Goal: Information Seeking & Learning: Learn about a topic

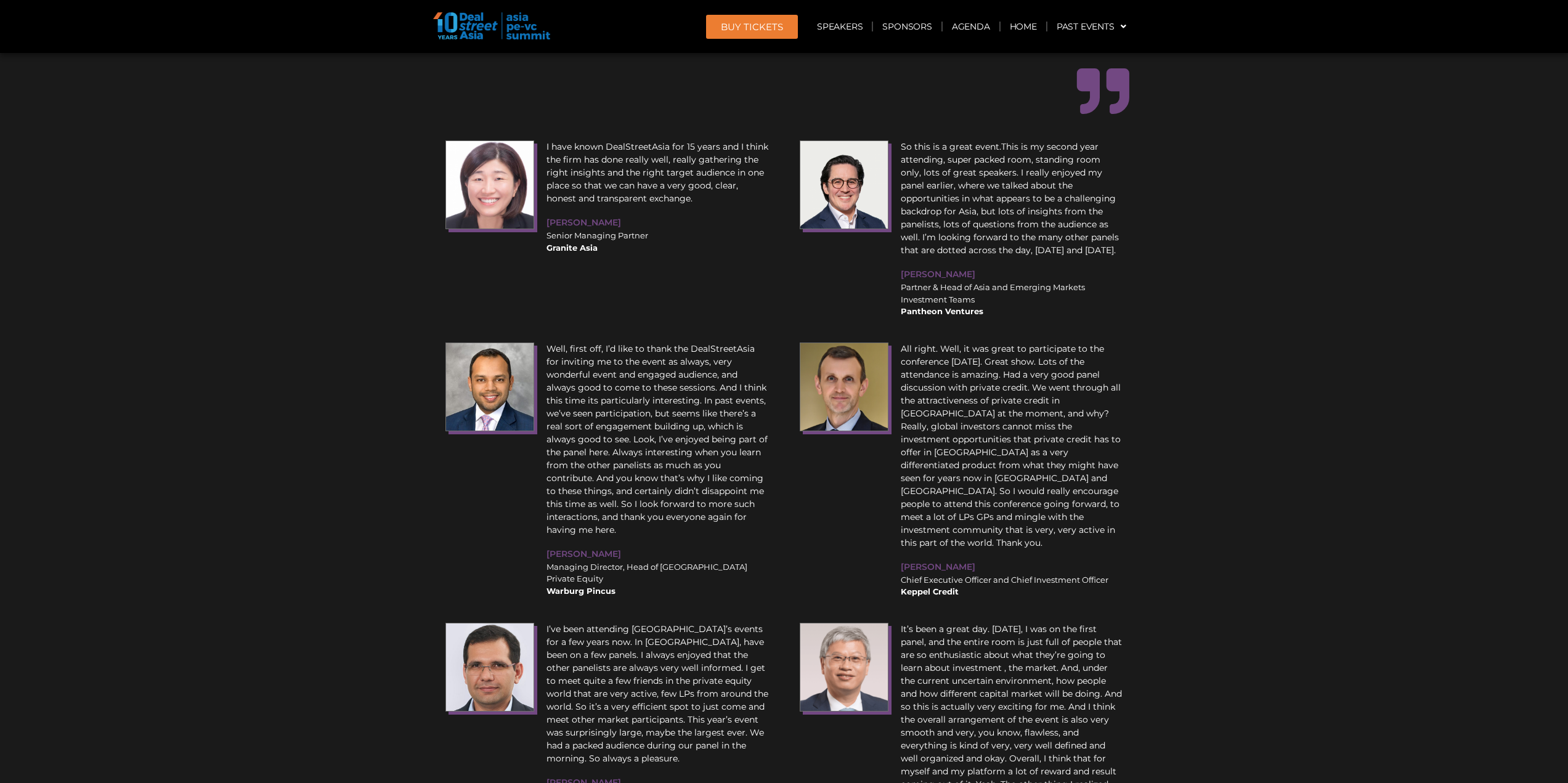
scroll to position [15366, 0]
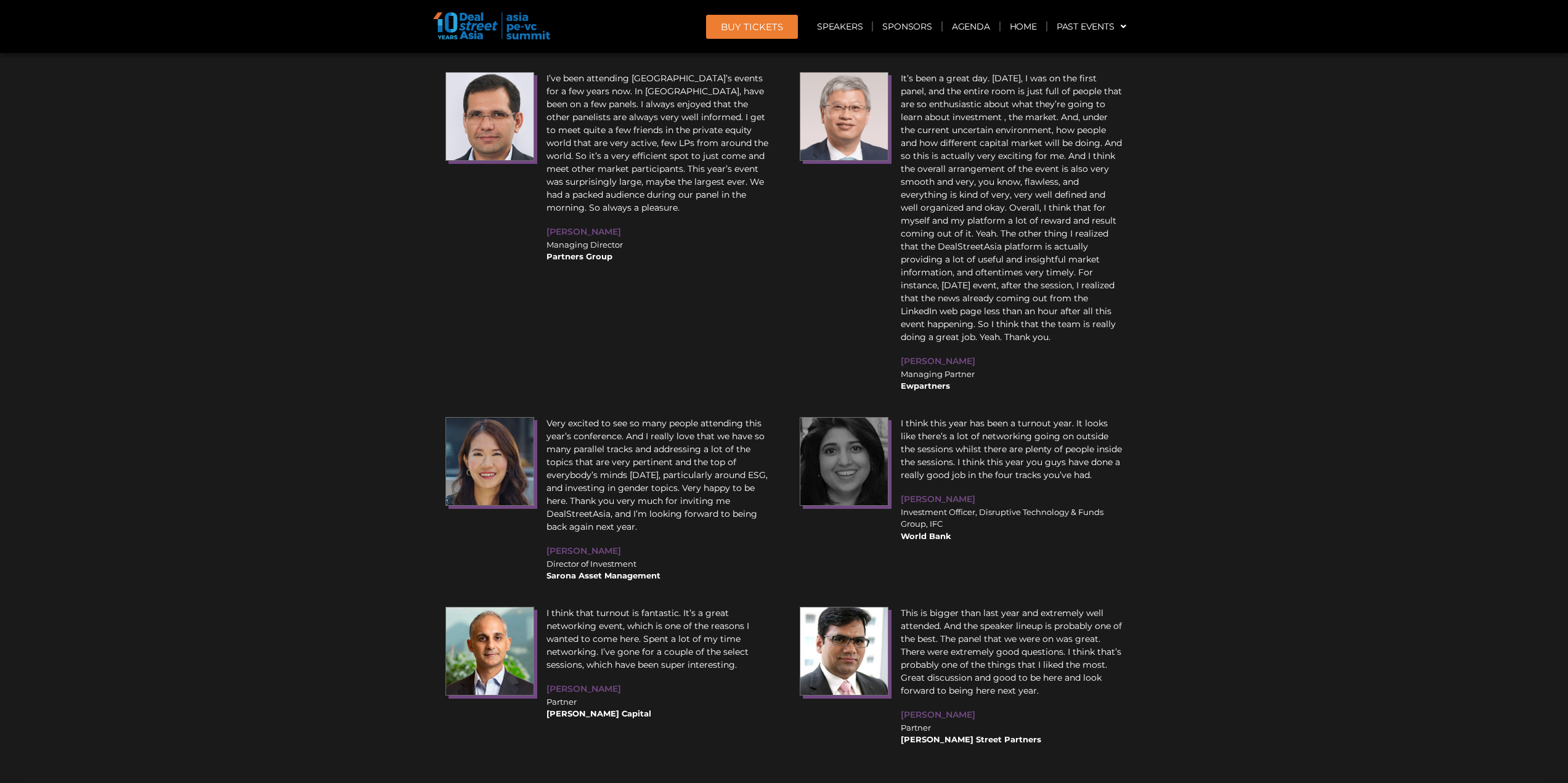
click at [1111, 334] on div "I have known DealStreetAsia for 15 years and I think the firm has done really w…" at bounding box center [784, 168] width 690 height 1169
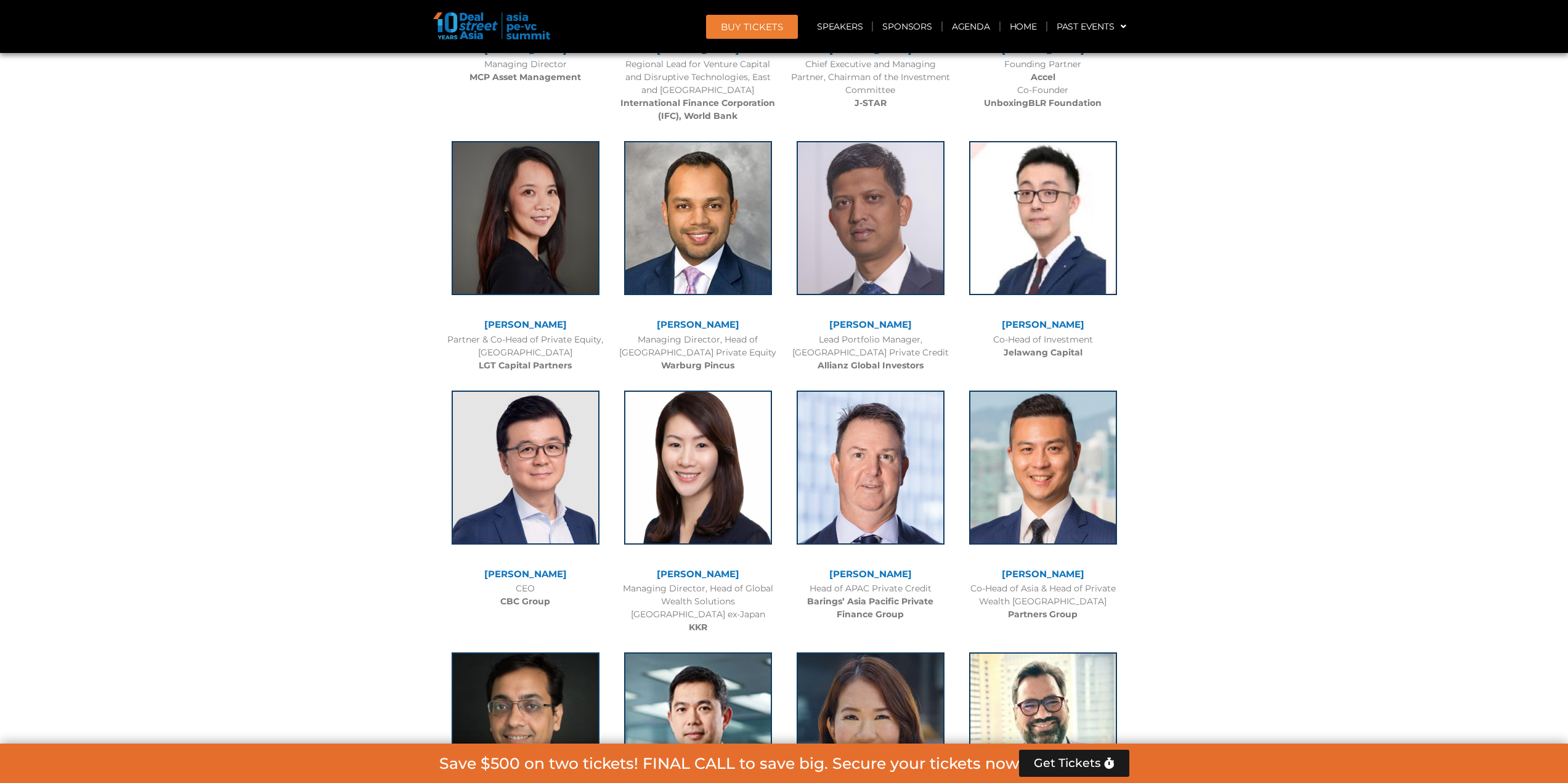
scroll to position [2117, 0]
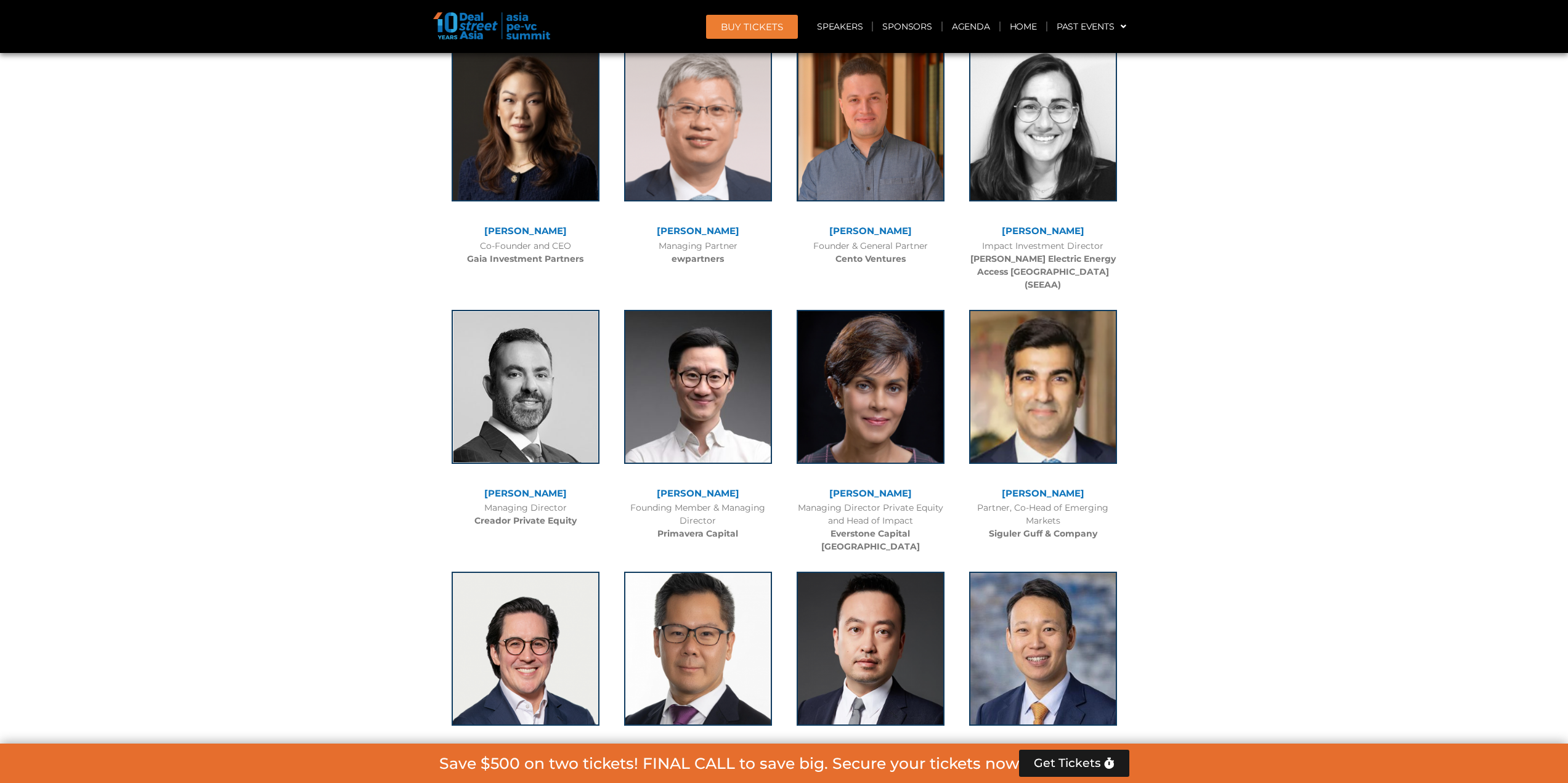
scroll to position [3534, 0]
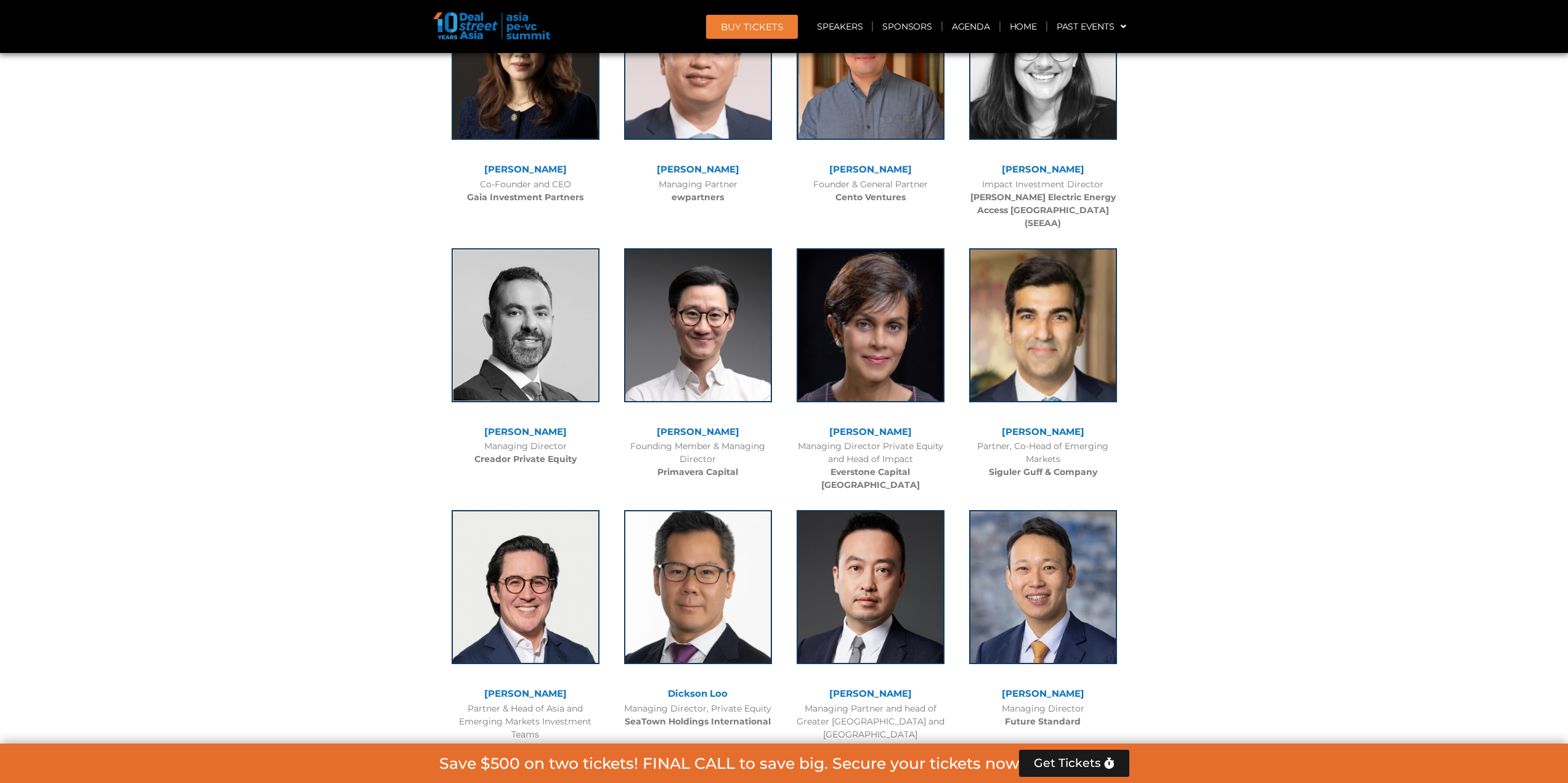
click at [681, 466] on b "Primavera Capital" at bounding box center [697, 472] width 81 height 11
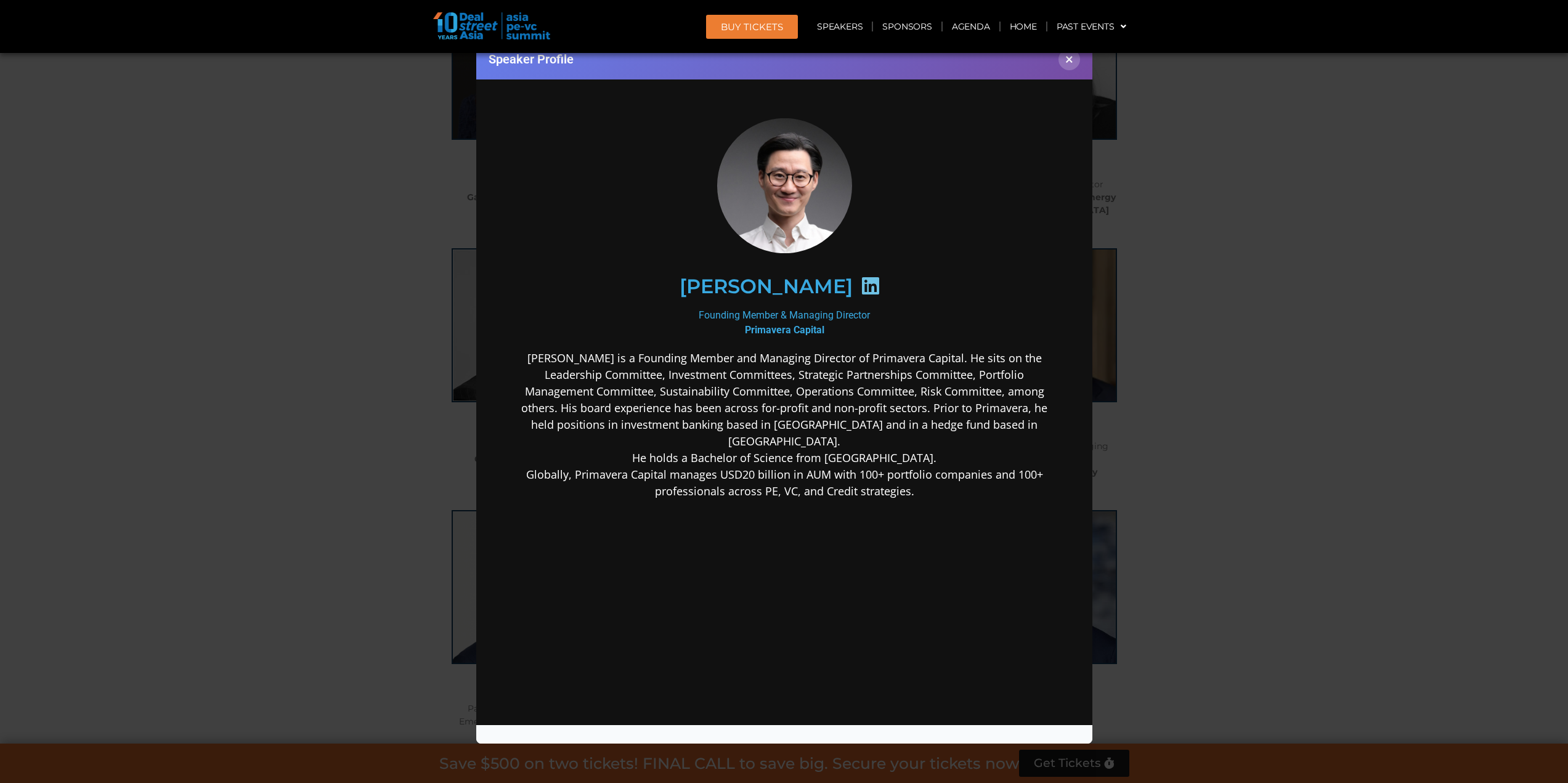
scroll to position [0, 0]
click at [860, 283] on icon at bounding box center [871, 285] width 20 height 20
click at [355, 423] on div "Speaker Profile ×" at bounding box center [784, 392] width 1568 height 783
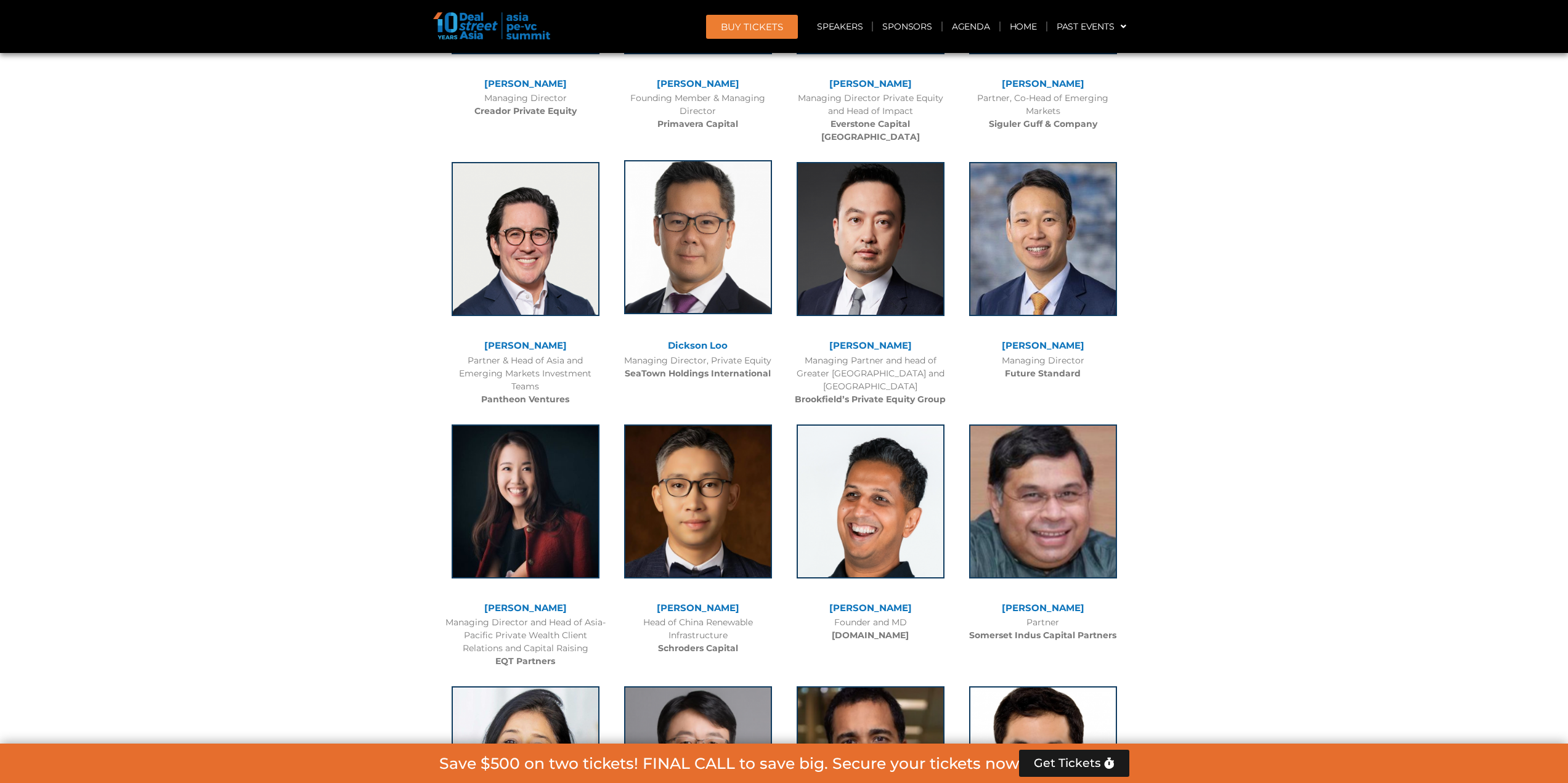
scroll to position [3904, 0]
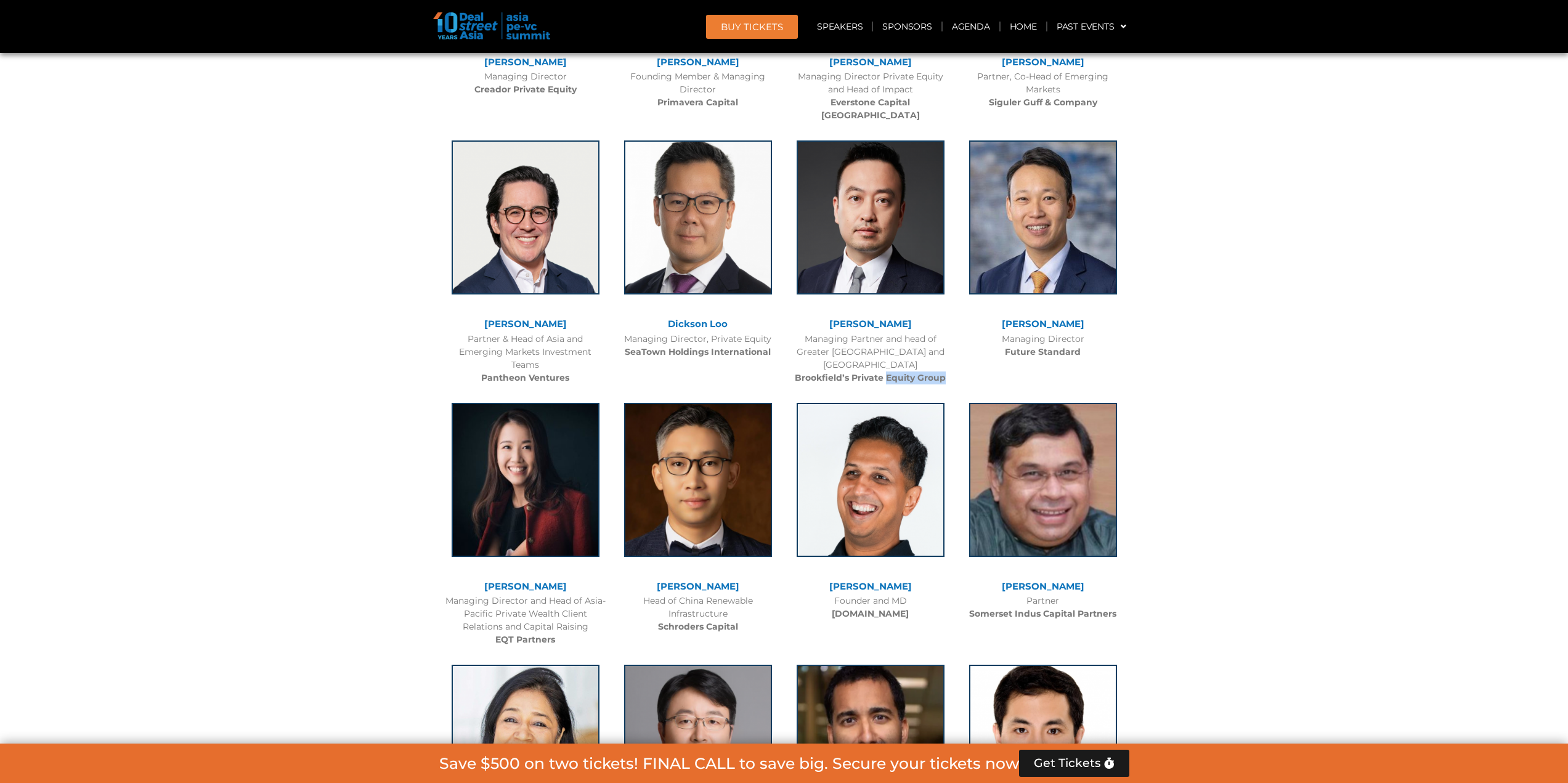
drag, startPoint x: 886, startPoint y: 339, endPoint x: 946, endPoint y: 339, distance: 60.0
click at [946, 339] on div "Managing Partner and head of Greater [GEOGRAPHIC_DATA] and Southeast Asia Brook…" at bounding box center [871, 358] width 160 height 51
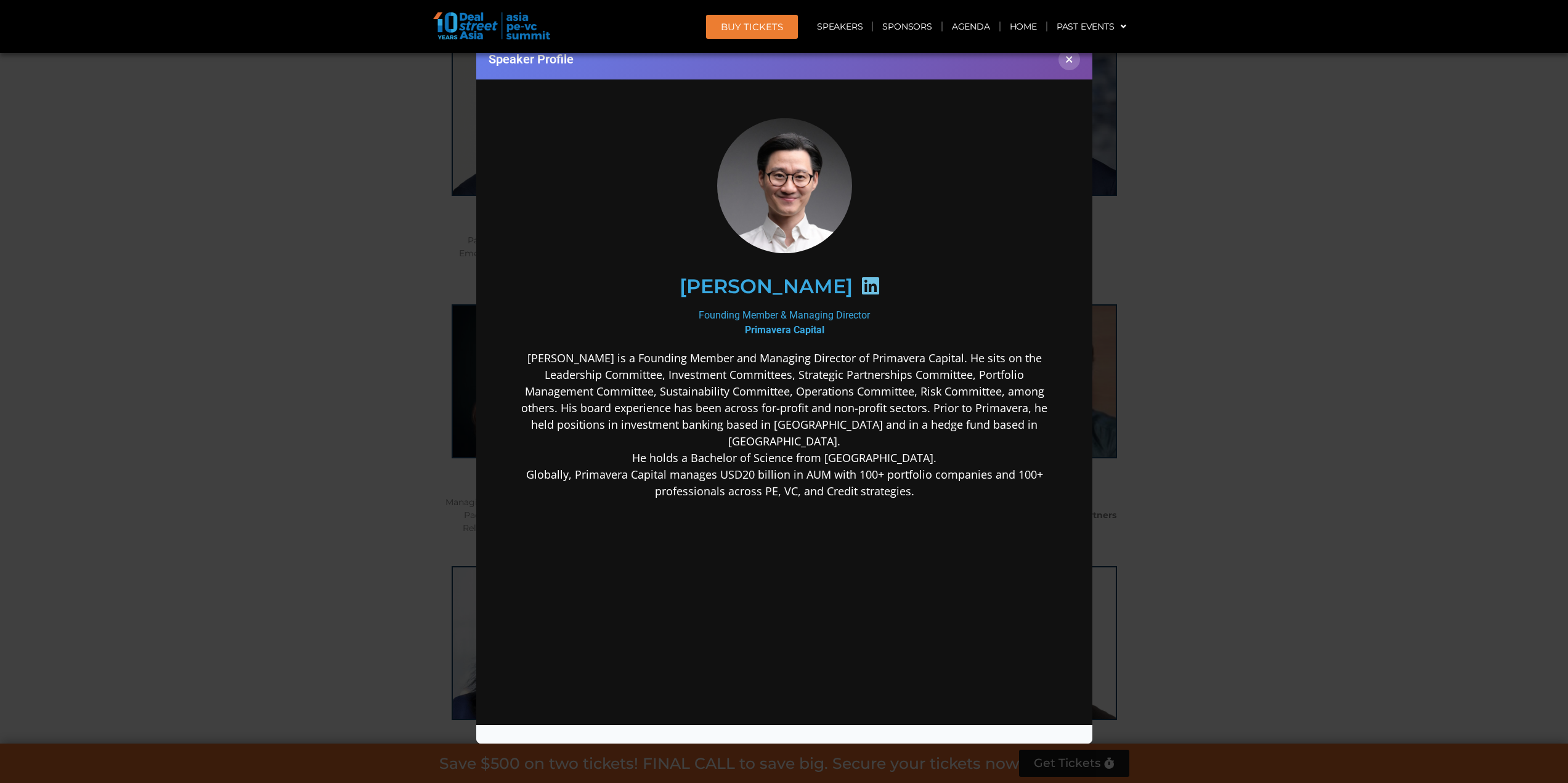
scroll to position [4027, 0]
click at [1076, 63] on button "×" at bounding box center [1070, 59] width 21 height 21
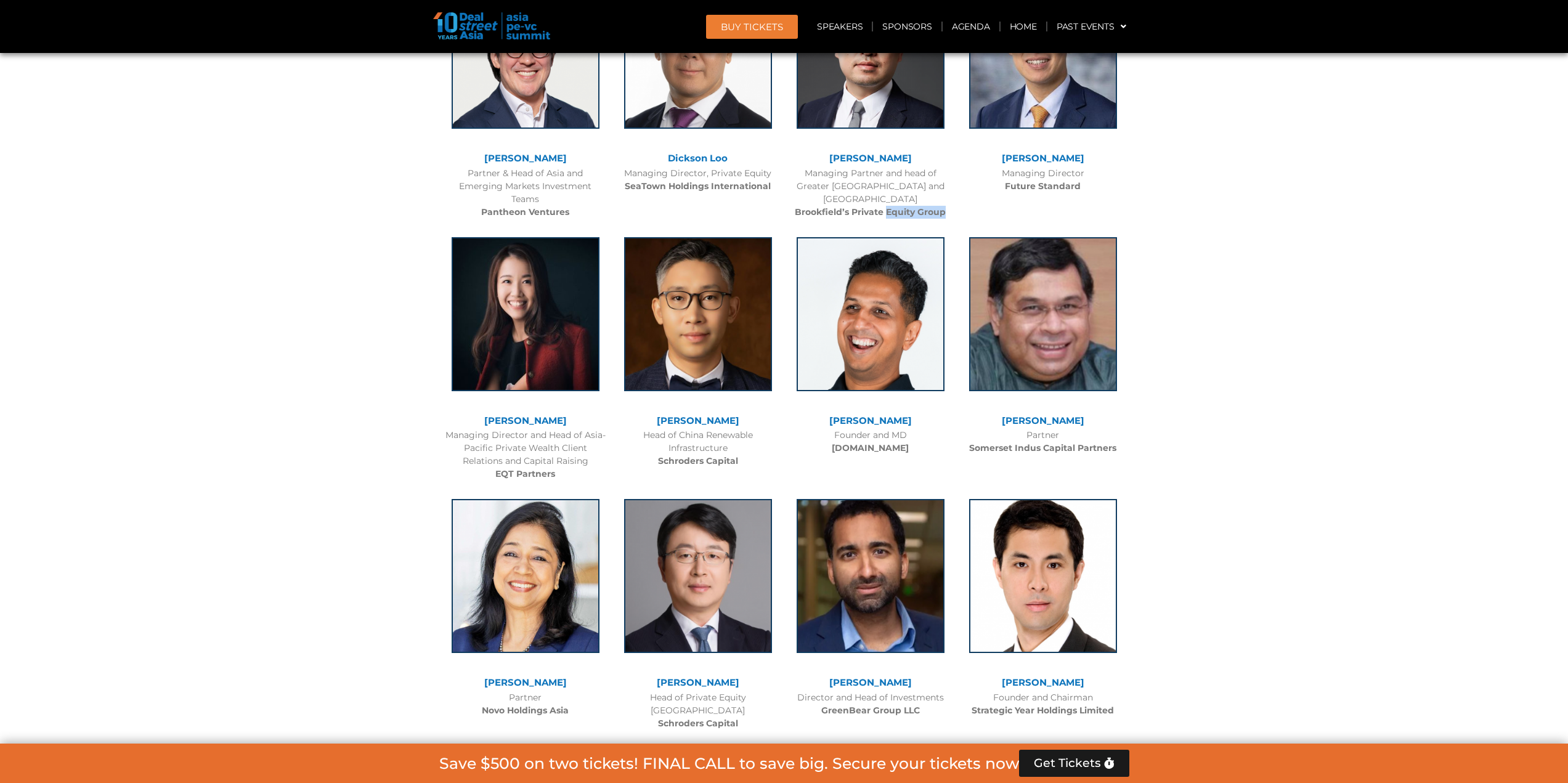
scroll to position [4089, 0]
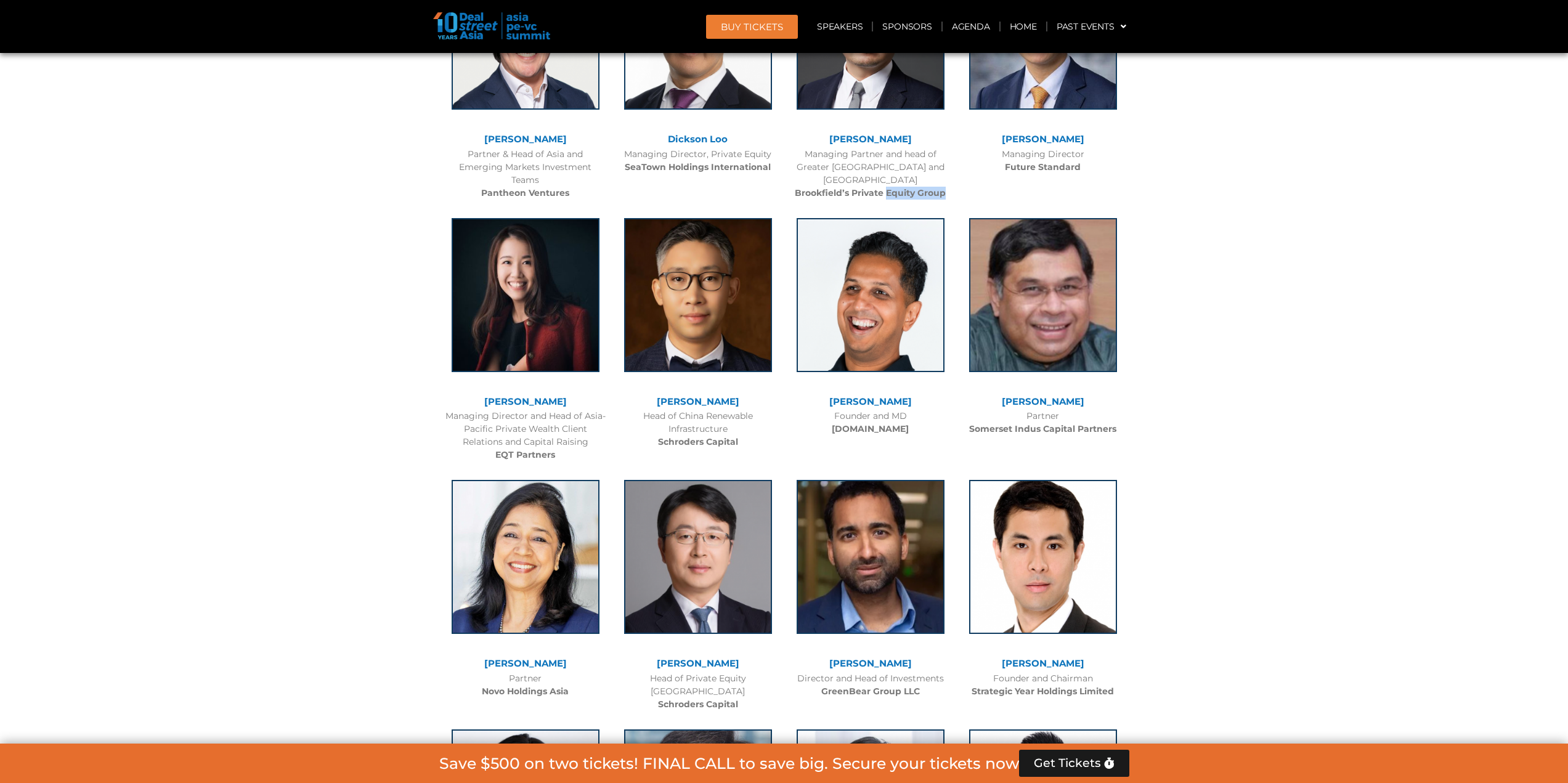
drag, startPoint x: 714, startPoint y: 387, endPoint x: 740, endPoint y: 403, distance: 30.5
click at [740, 410] on div "Head of China Renewable Infrastructure Schroders Capital" at bounding box center [698, 429] width 160 height 39
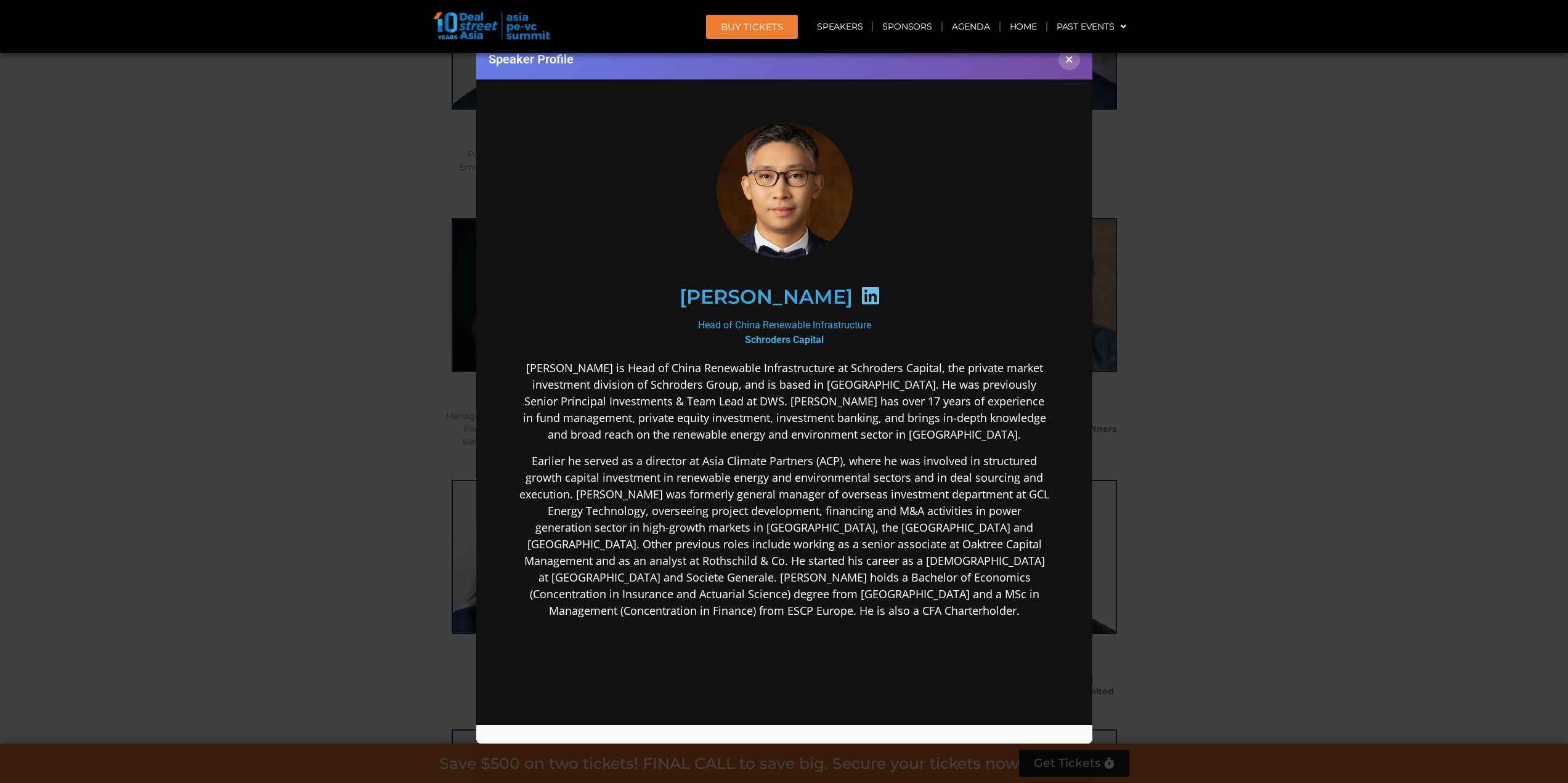
click at [289, 485] on div "Speaker Profile ×" at bounding box center [784, 392] width 1568 height 783
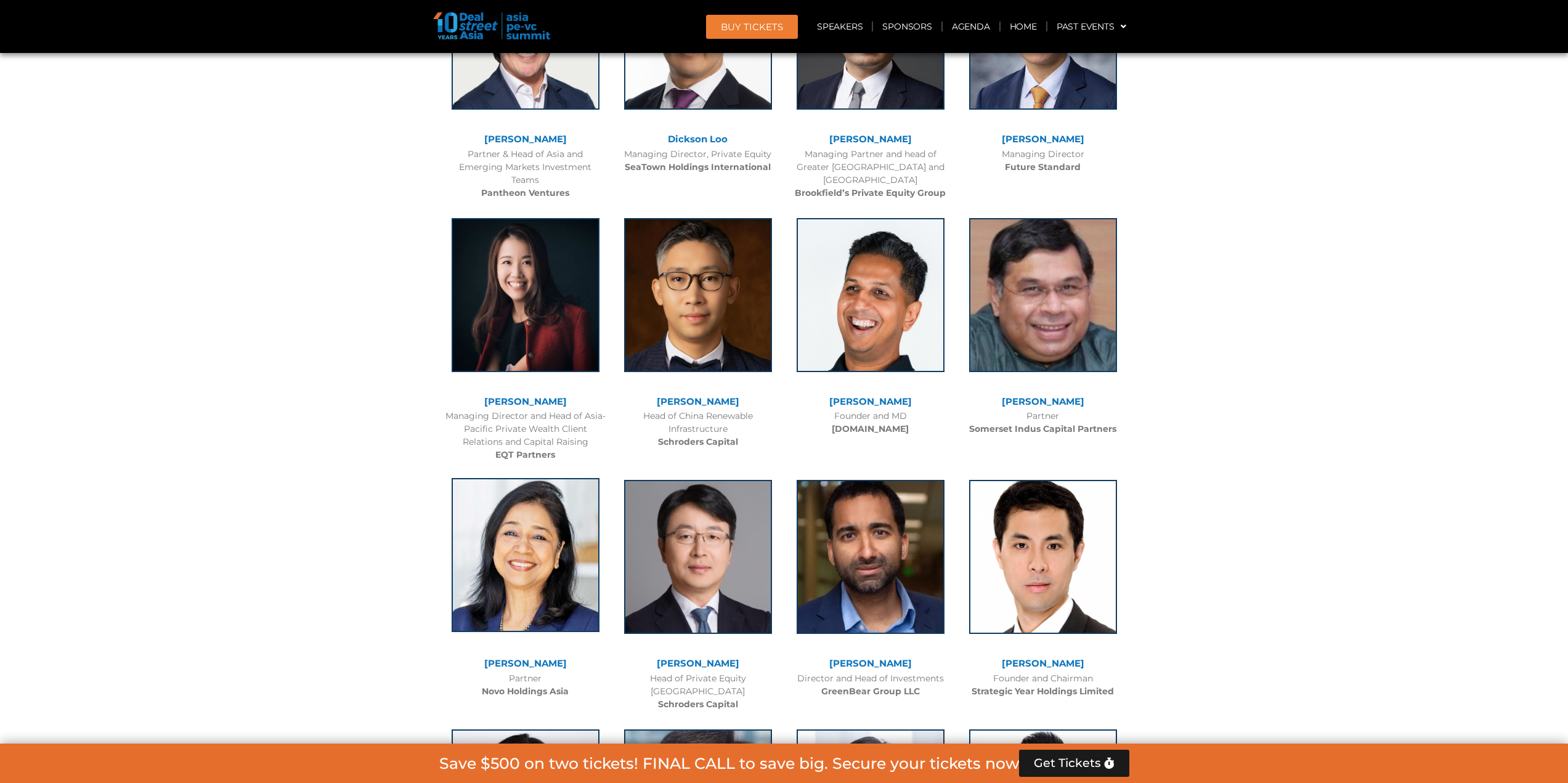
click at [552, 549] on img at bounding box center [525, 555] width 148 height 154
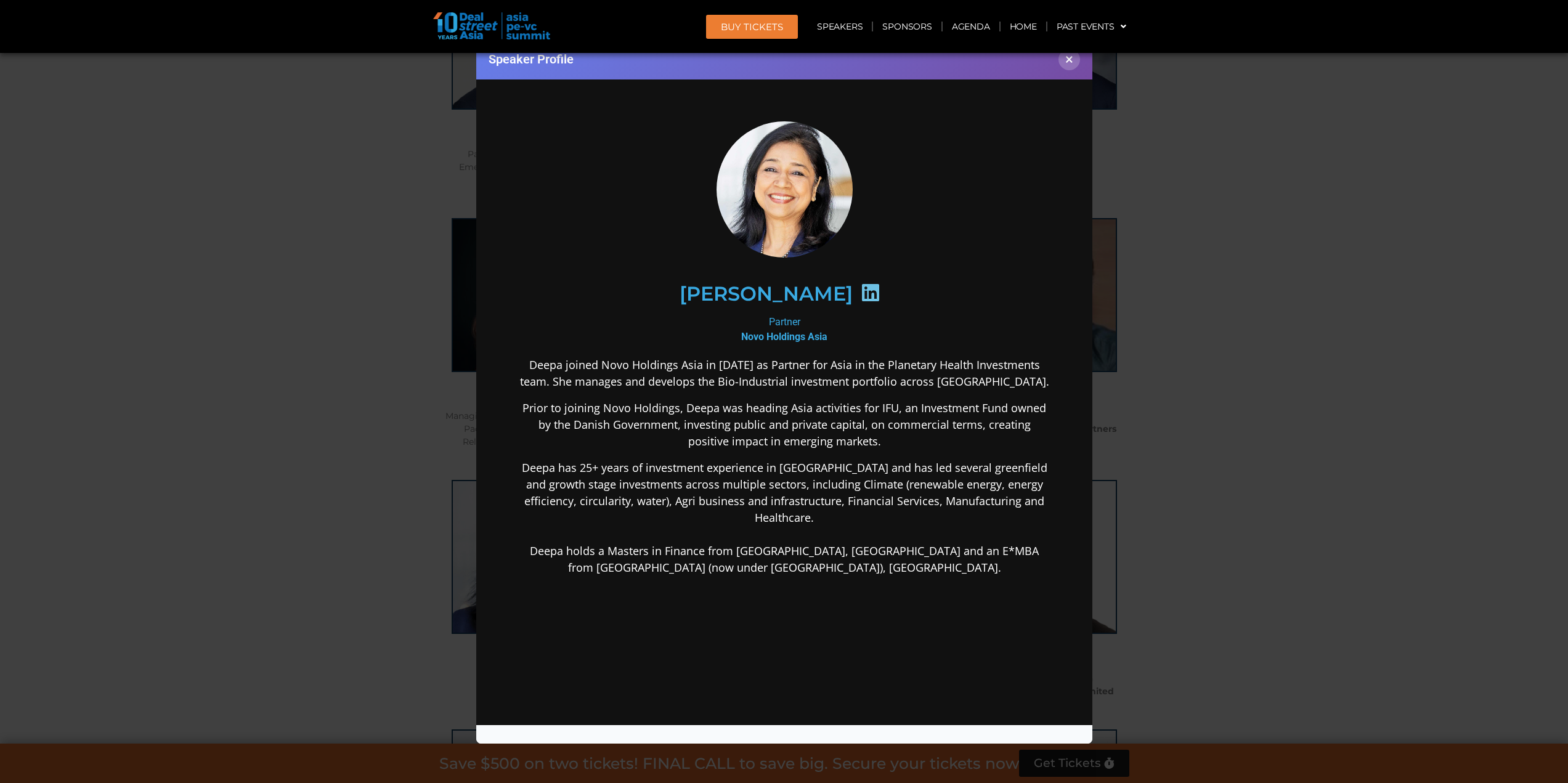
click at [866, 284] on icon at bounding box center [871, 292] width 20 height 20
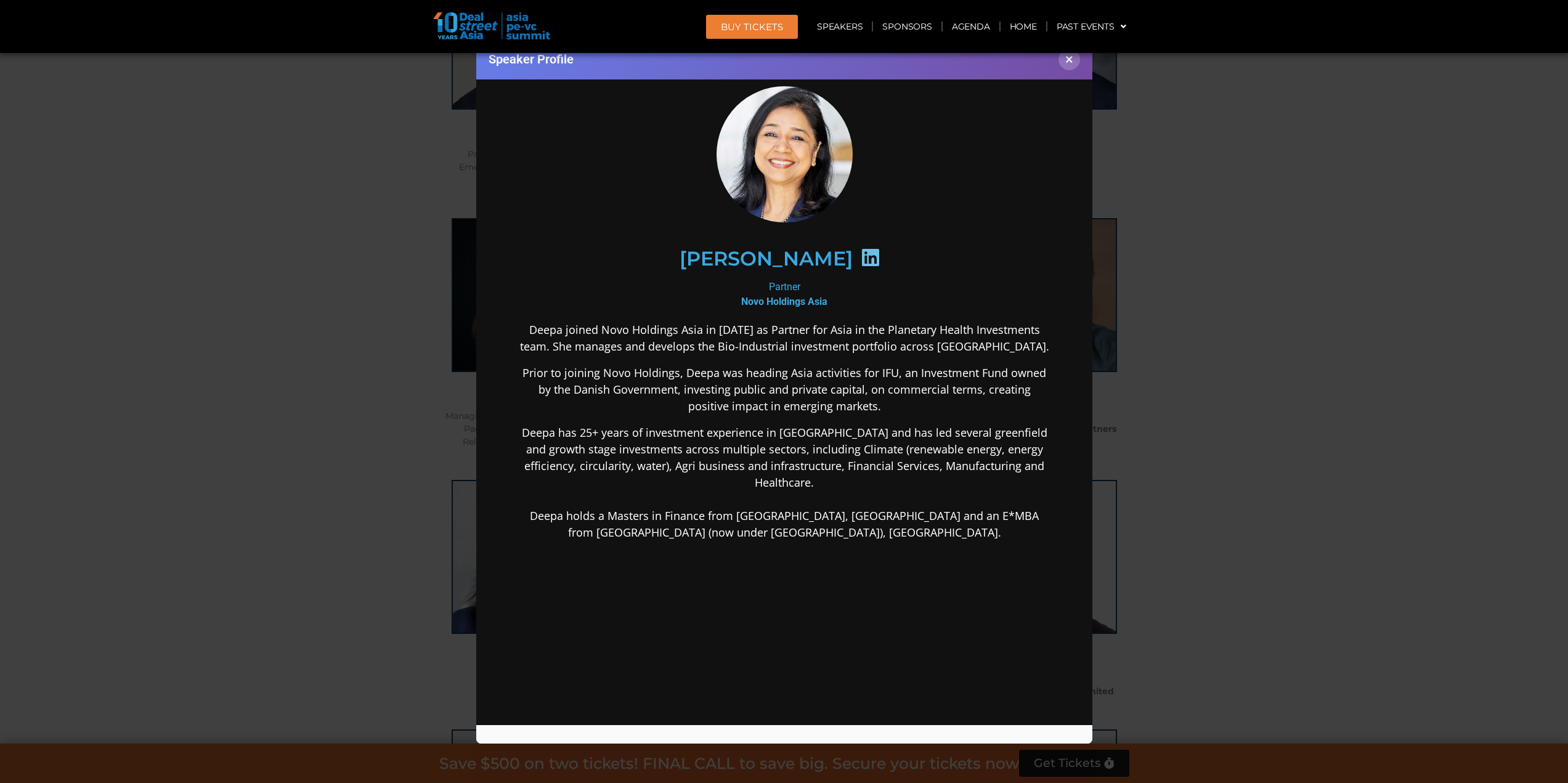
scroll to position [69, 0]
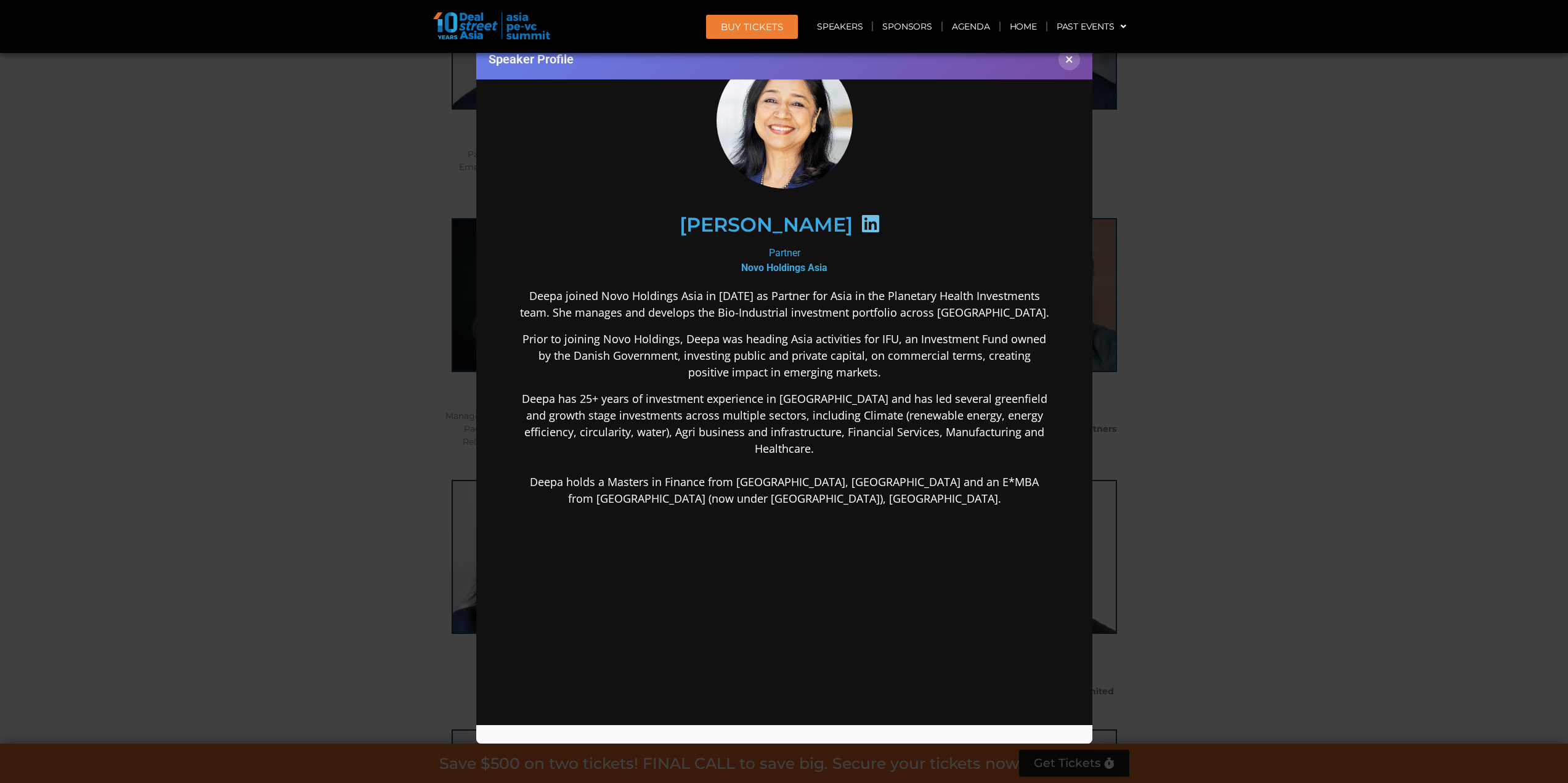
click at [1176, 549] on div "Speaker Profile ×" at bounding box center [784, 392] width 1568 height 783
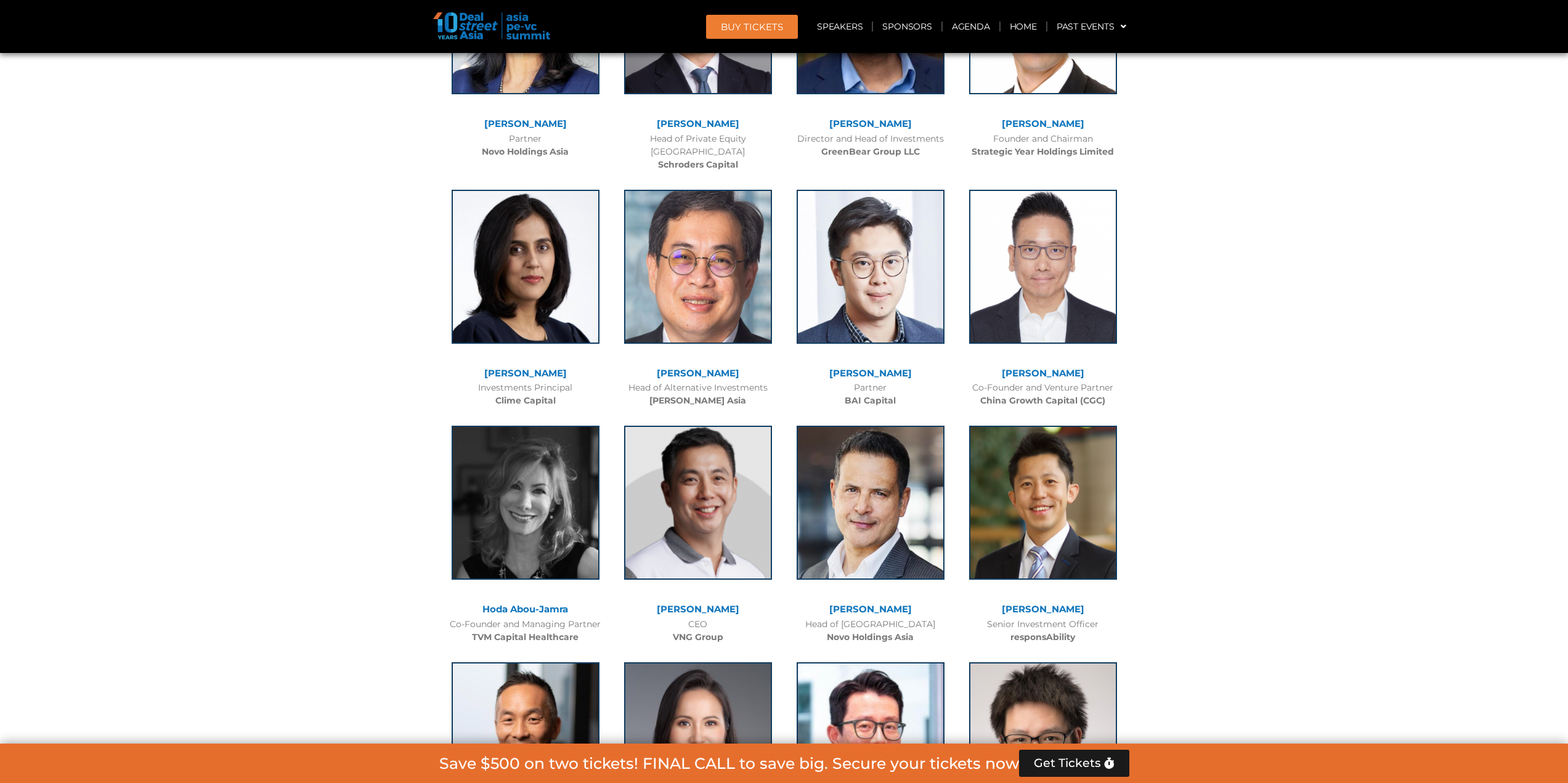
scroll to position [4643, 0]
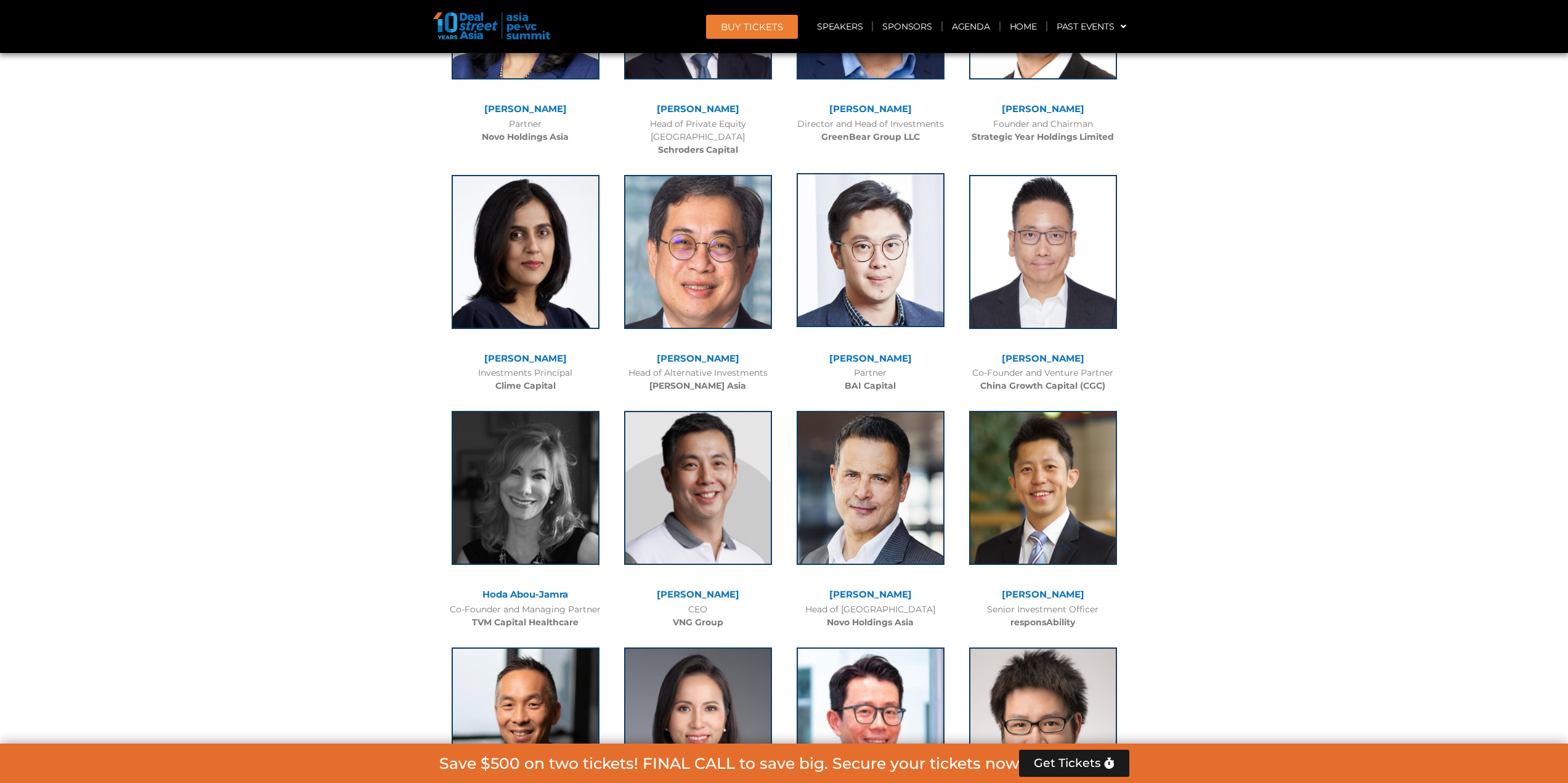
click at [862, 260] on img at bounding box center [871, 250] width 148 height 154
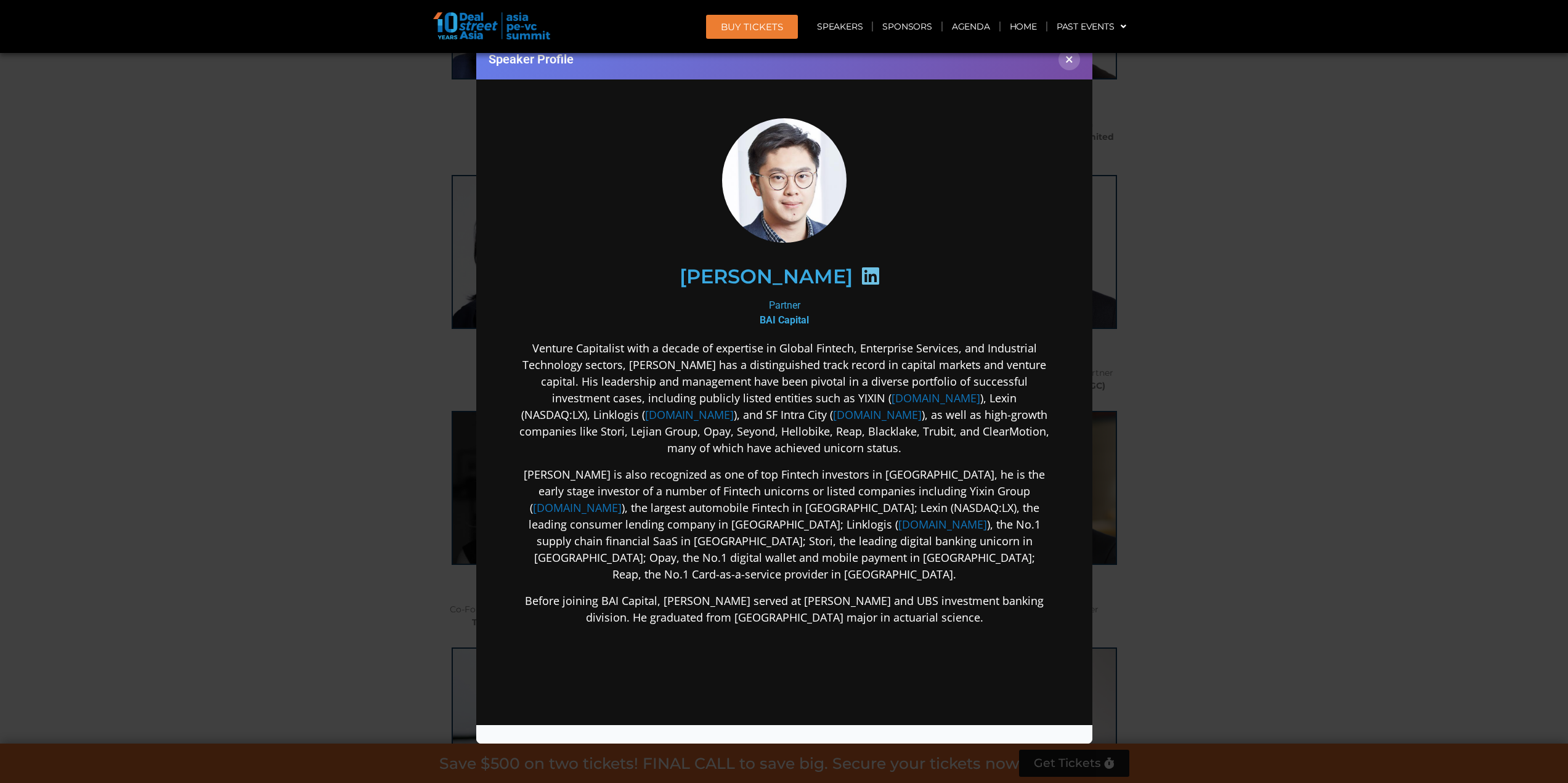
scroll to position [0, 0]
click at [860, 271] on icon at bounding box center [871, 276] width 20 height 20
click at [1177, 324] on div "Speaker Profile ×" at bounding box center [784, 392] width 1568 height 783
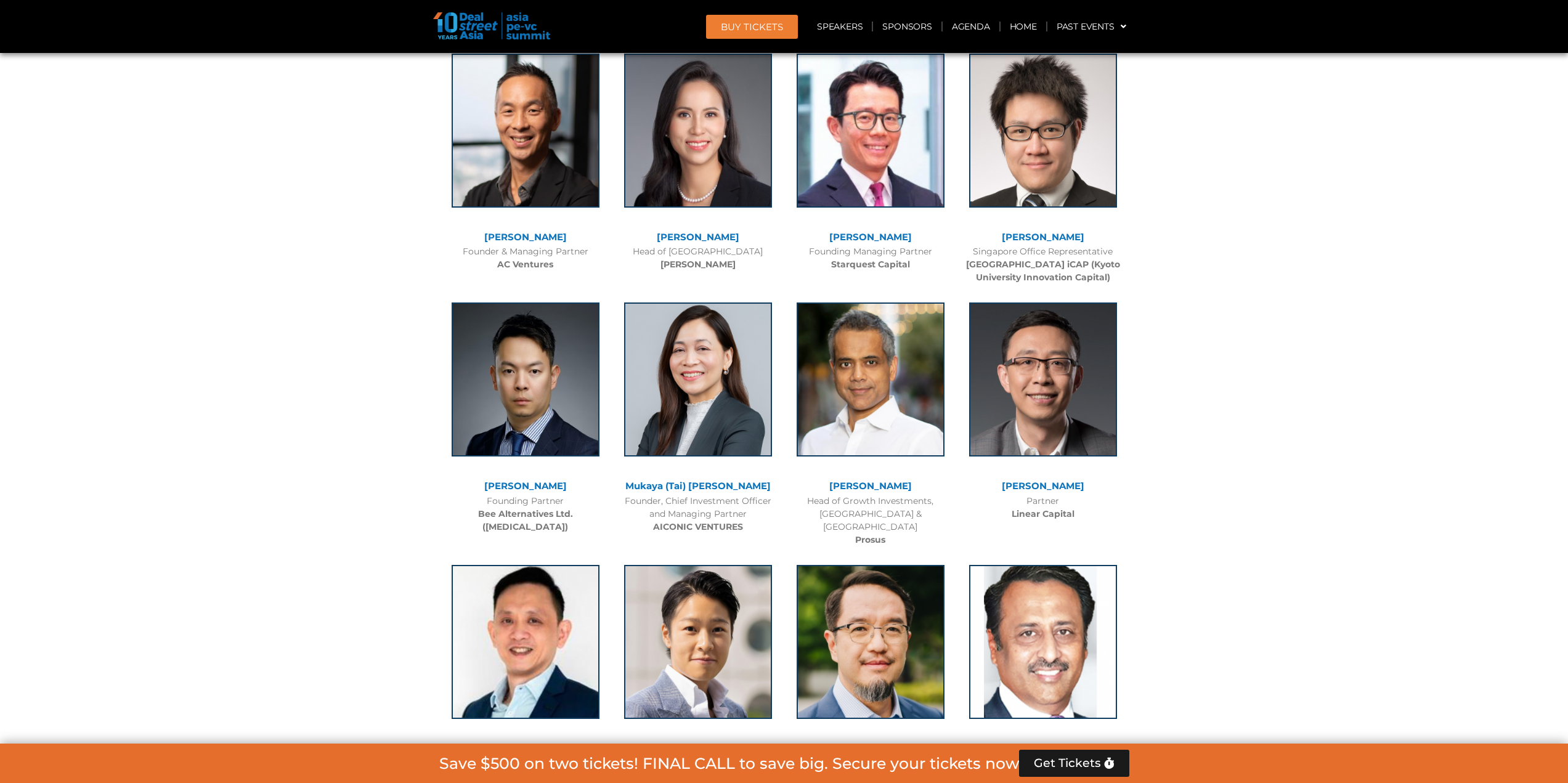
scroll to position [5260, 0]
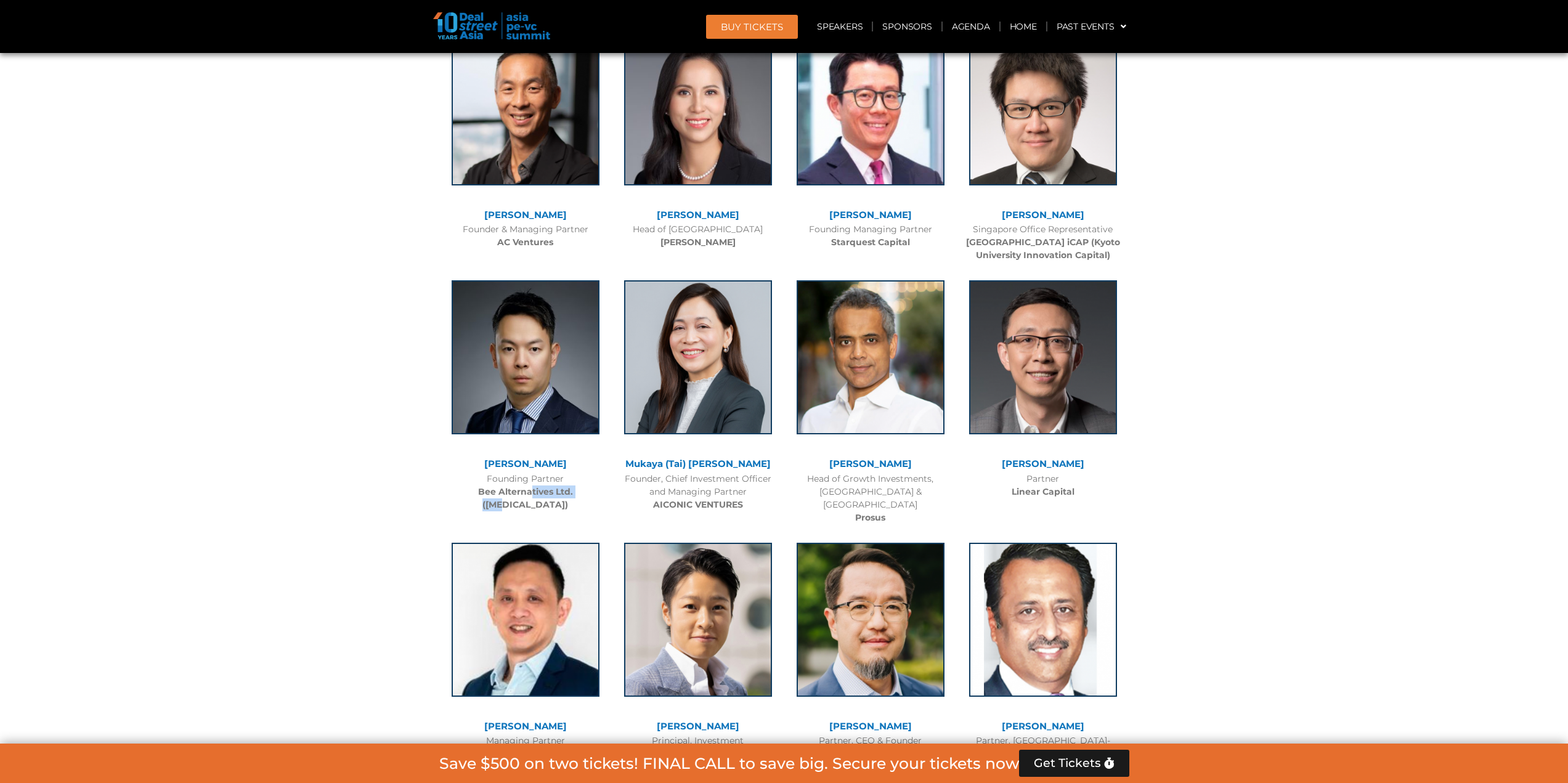
drag, startPoint x: 513, startPoint y: 469, endPoint x: 577, endPoint y: 476, distance: 64.4
click at [577, 476] on div "[PERSON_NAME] Founding Partner Bee Alternatives Ltd. ([MEDICAL_DATA])" at bounding box center [526, 393] width 172 height 250
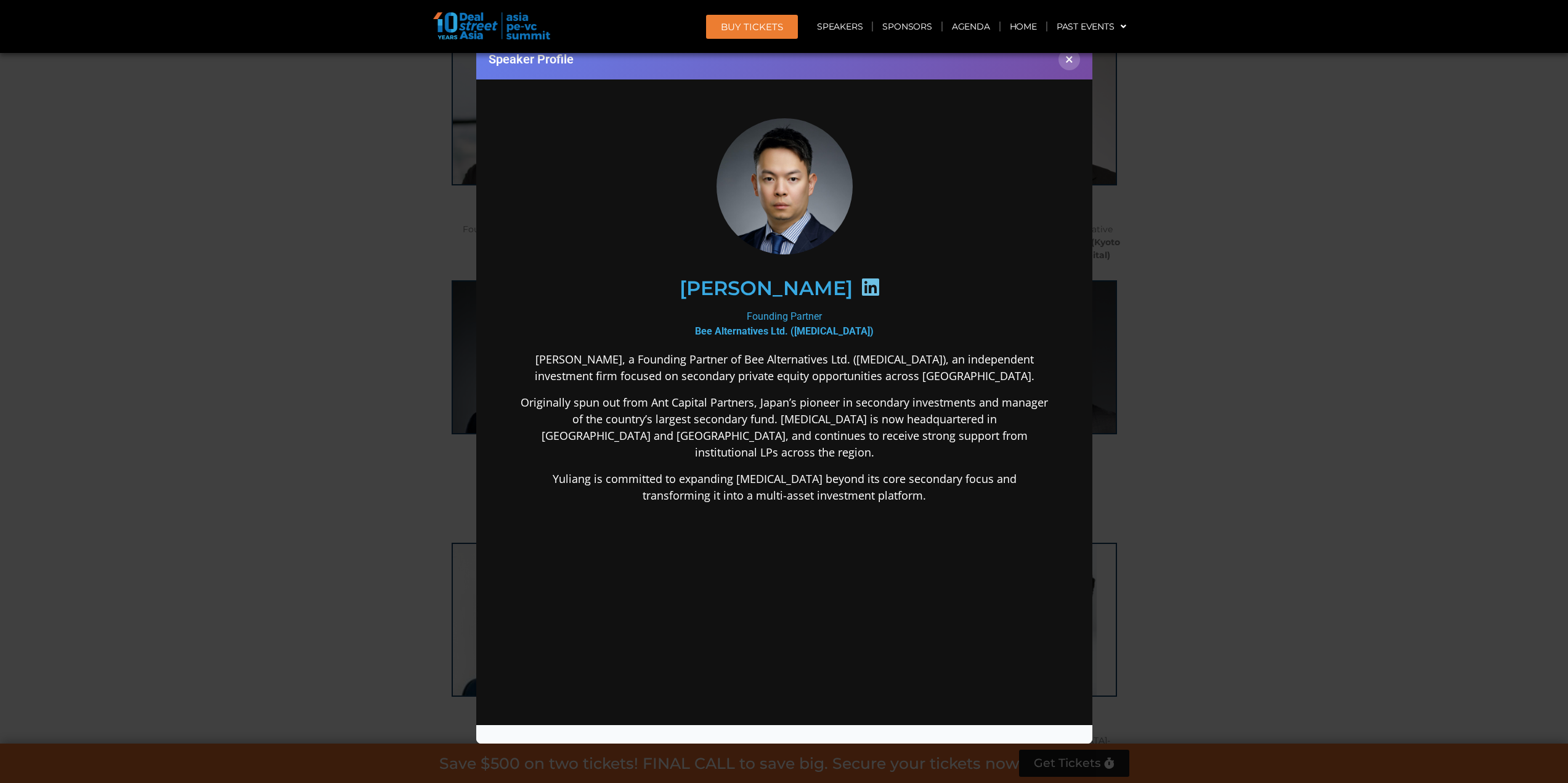
scroll to position [0, 0]
click at [860, 282] on icon at bounding box center [871, 287] width 20 height 20
click at [1067, 60] on button "×" at bounding box center [1070, 59] width 21 height 21
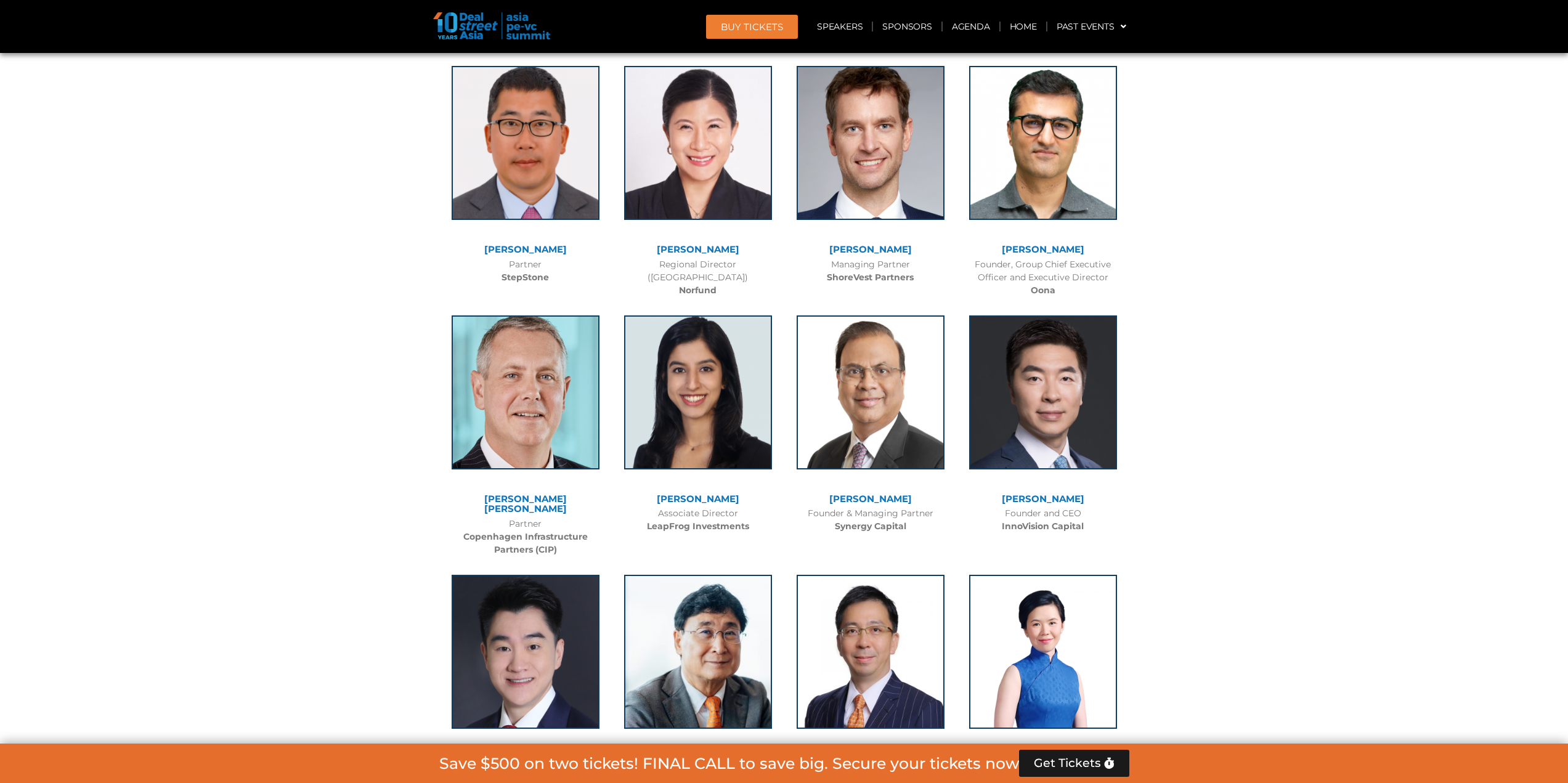
scroll to position [5999, 0]
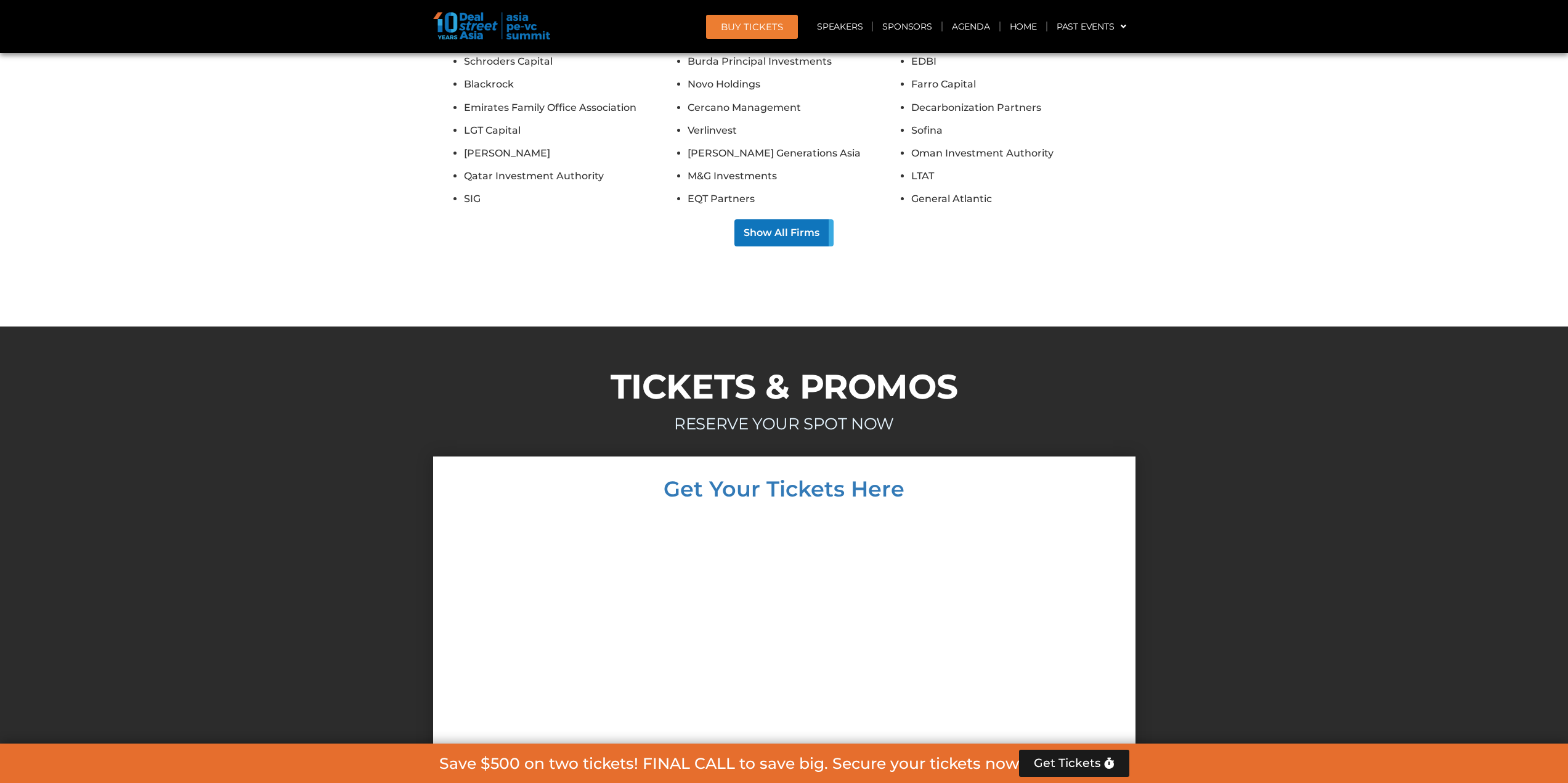
scroll to position [11237, 0]
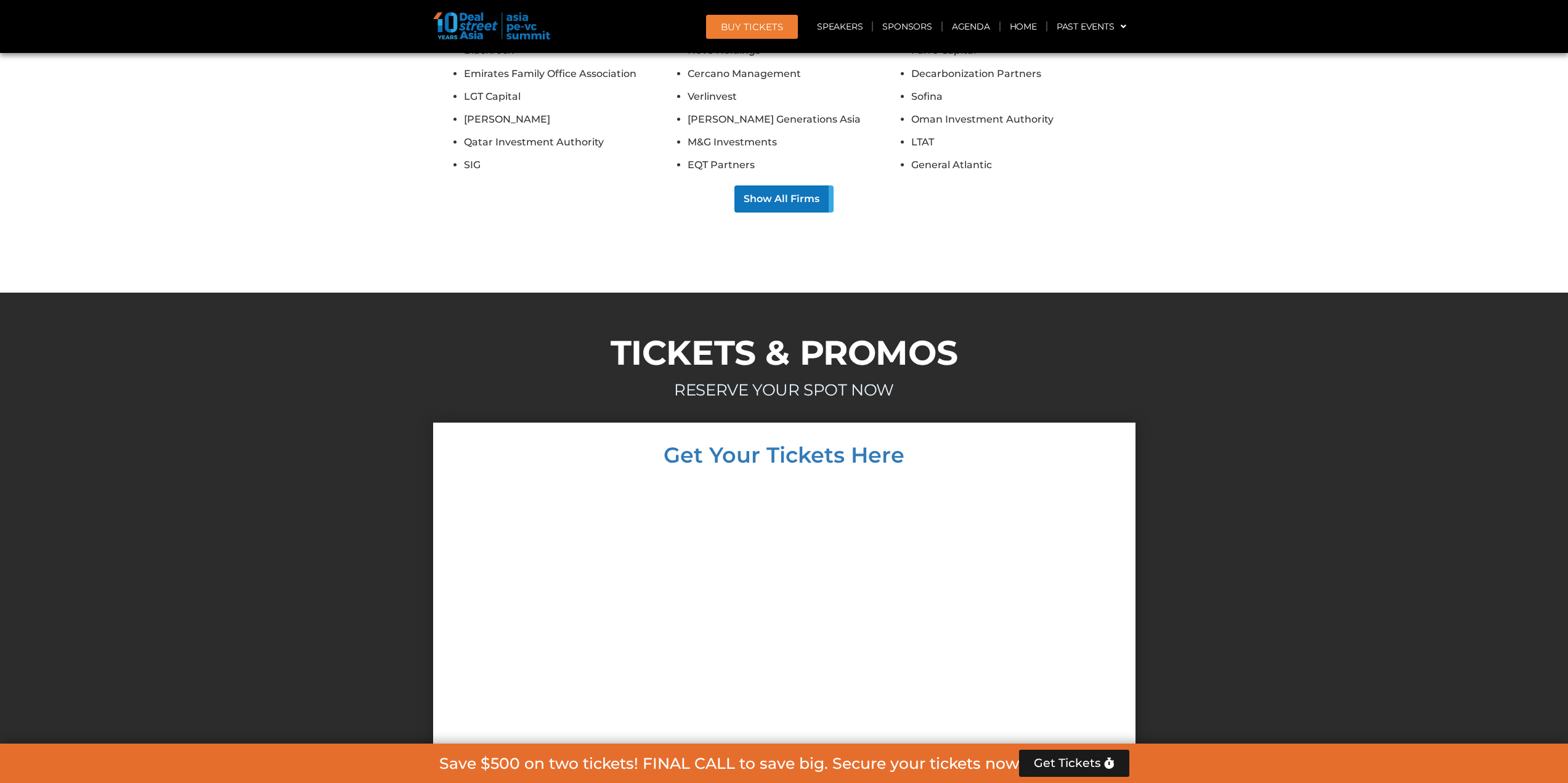
click at [1003, 478] on div at bounding box center [784, 678] width 678 height 400
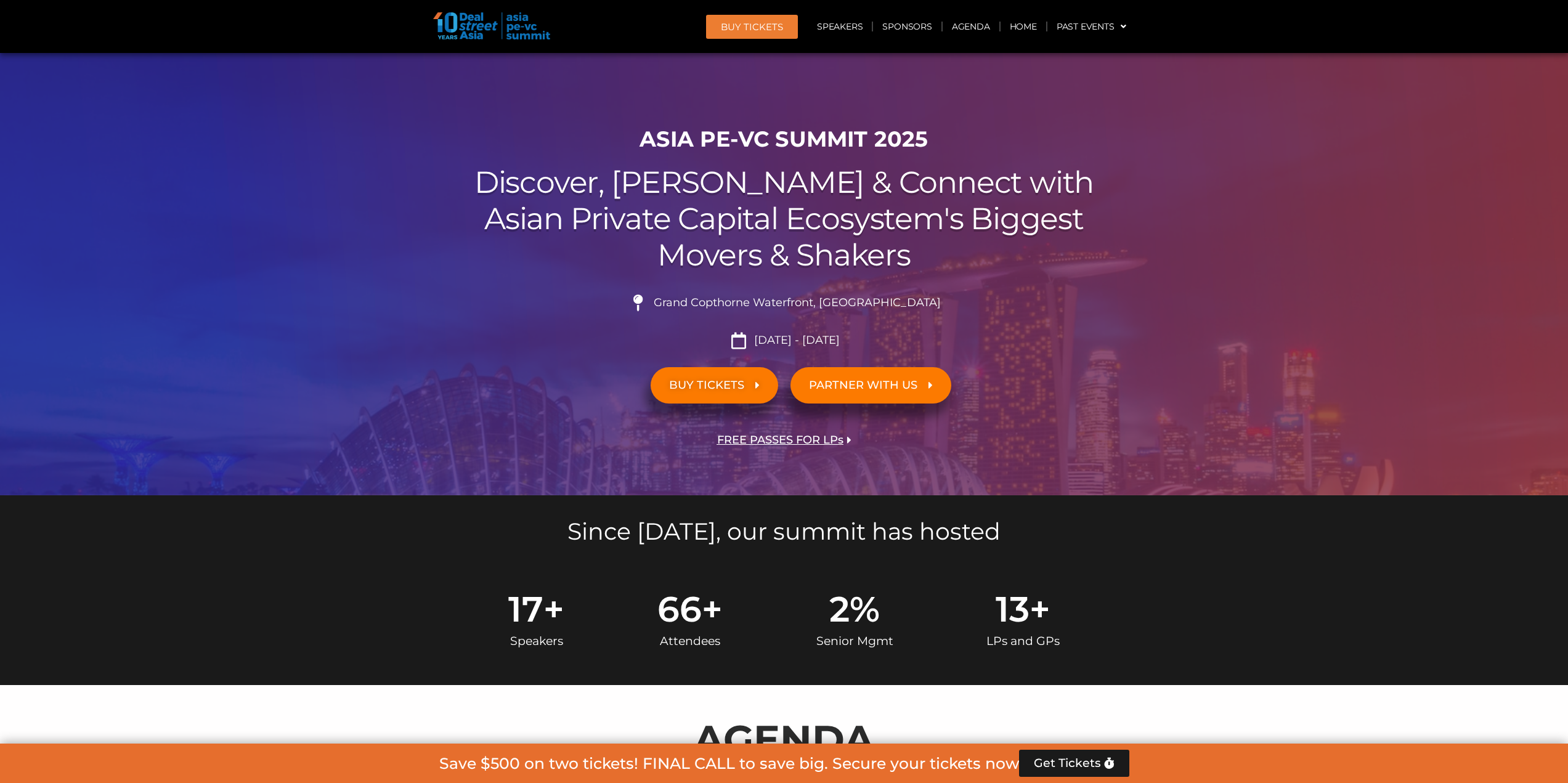
scroll to position [0, 0]
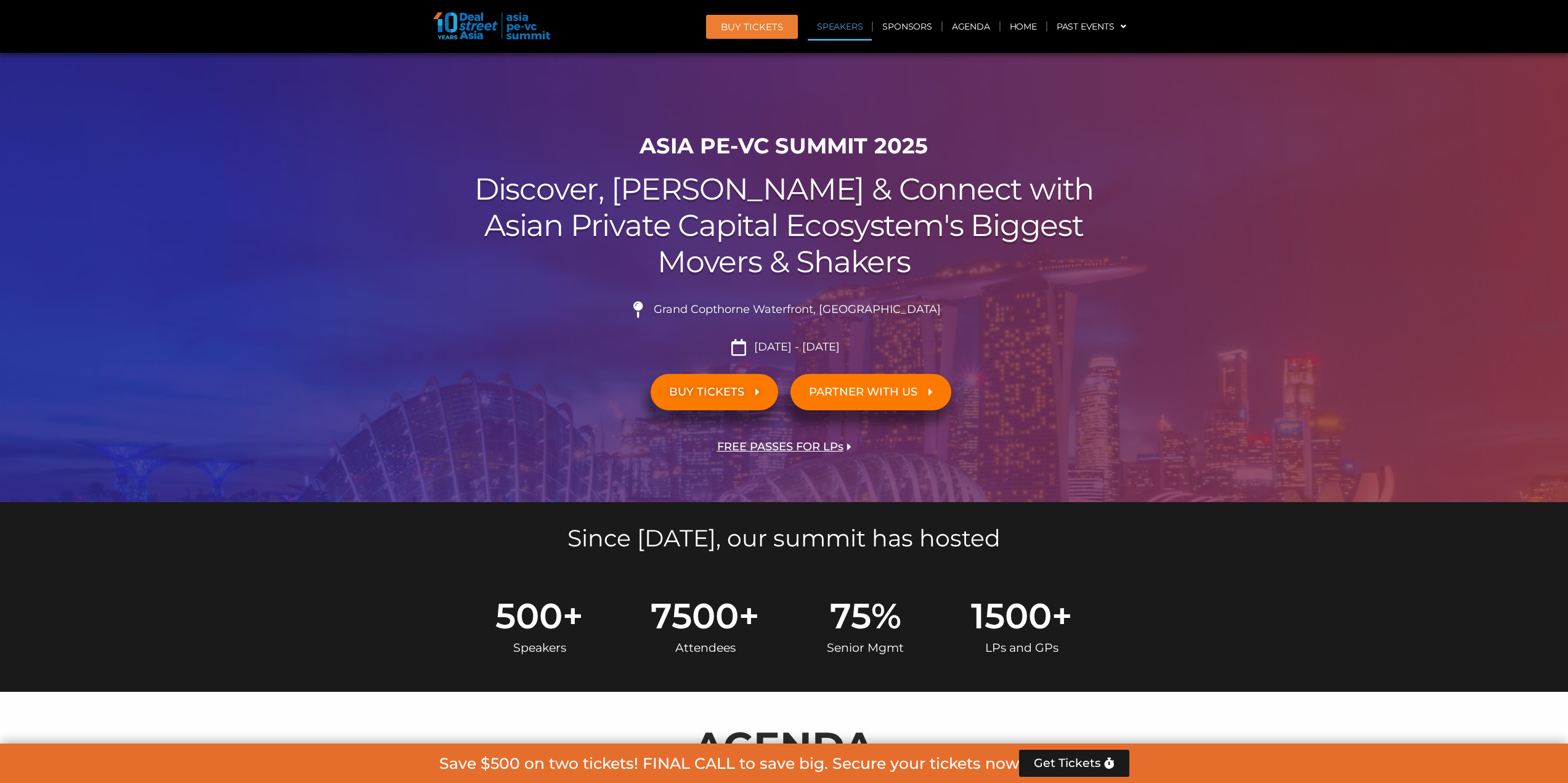
click at [831, 29] on link "Speakers" at bounding box center [840, 26] width 64 height 28
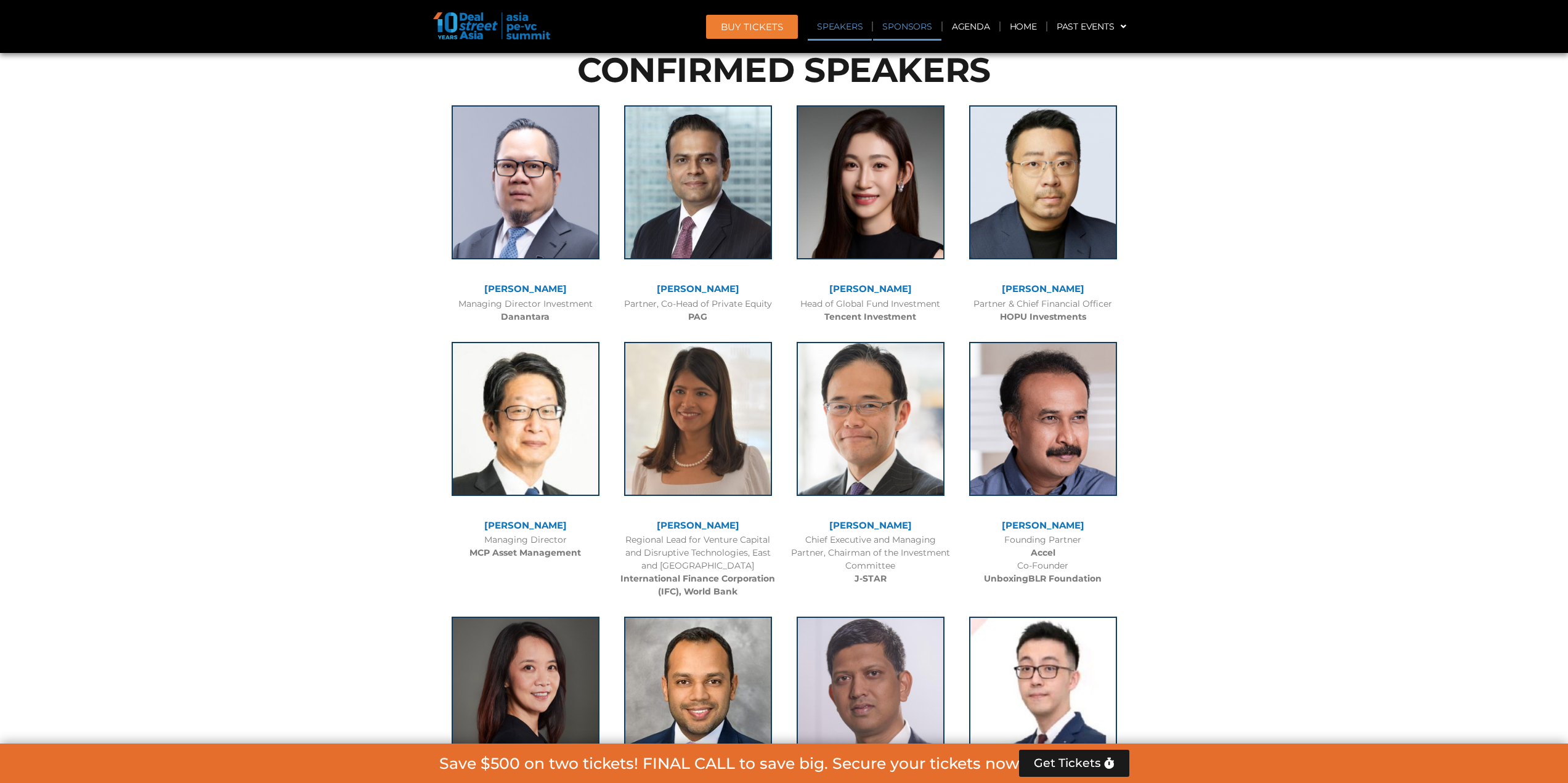
click at [907, 28] on link "Sponsors" at bounding box center [907, 26] width 67 height 28
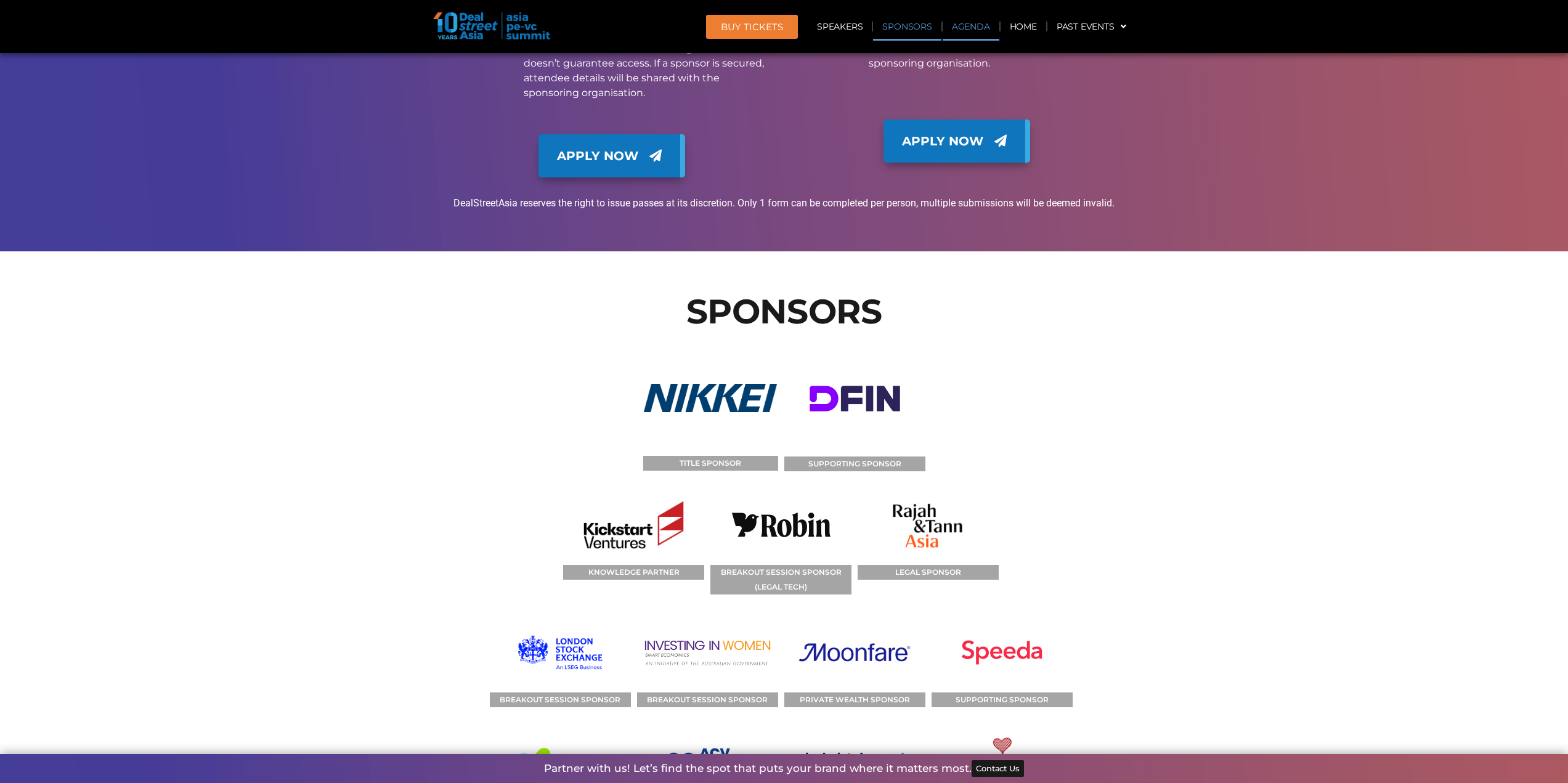
click at [957, 32] on link "Agenda" at bounding box center [971, 26] width 57 height 28
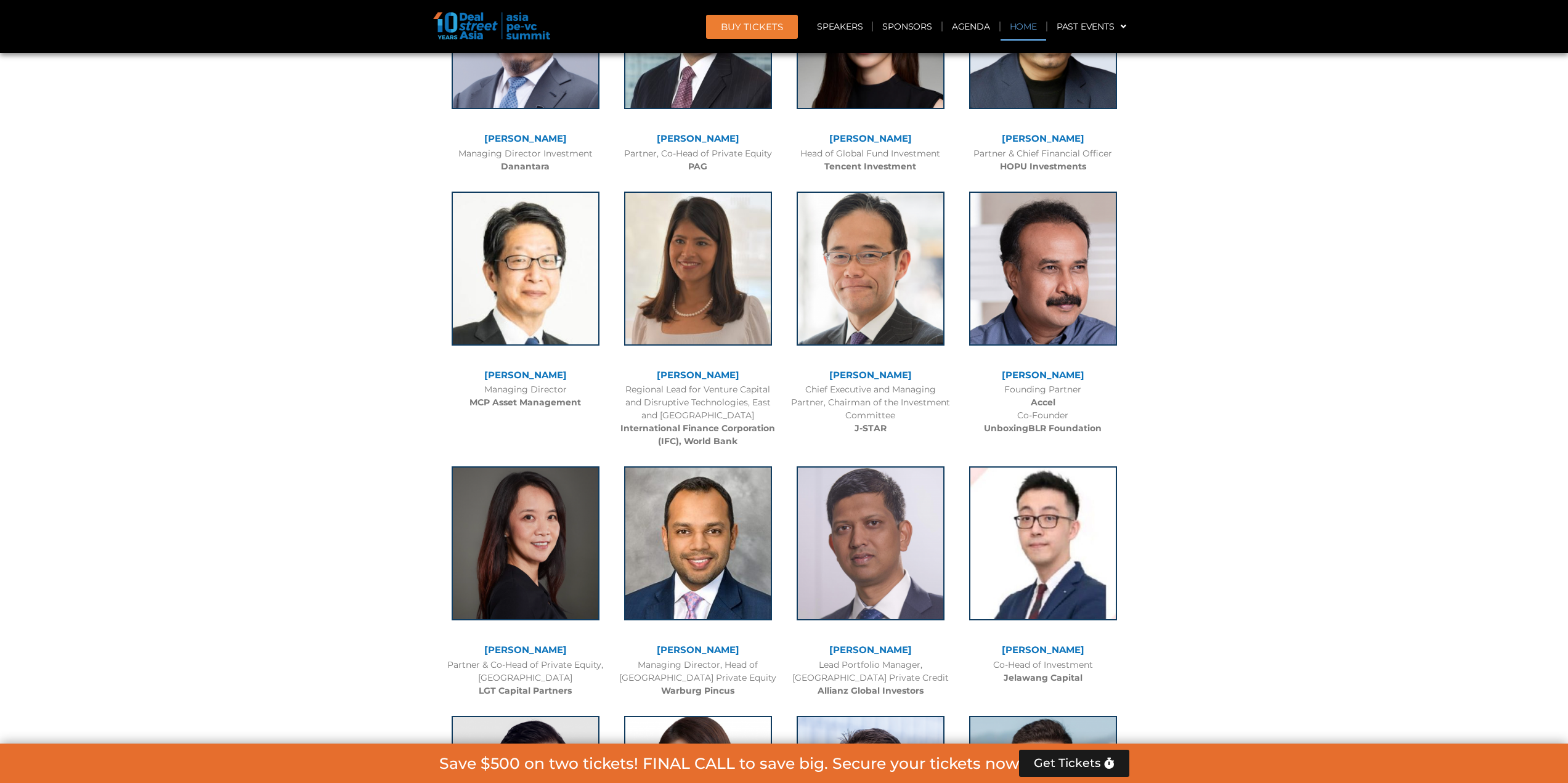
scroll to position [645, 0]
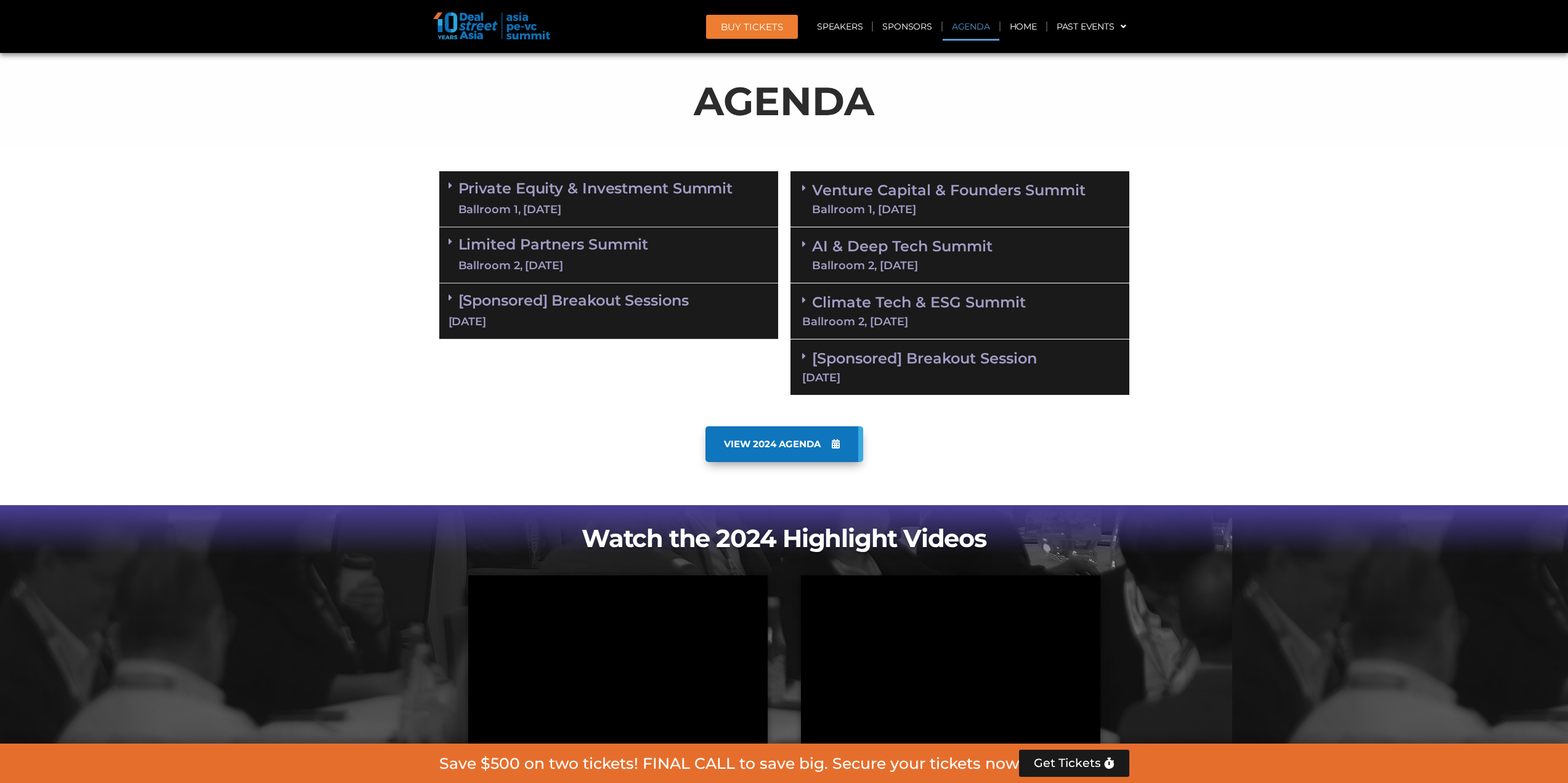
drag, startPoint x: 984, startPoint y: 168, endPoint x: 985, endPoint y: 177, distance: 9.1
click at [984, 168] on div "Venture Capital & Founders​ Summit Ballroom 1, [DATE] 8:00 am – 9:00 am | Regis…" at bounding box center [960, 283] width 351 height 237
click at [985, 195] on link "Venture Capital & Founders​ Summit Ballroom 1, [DATE]" at bounding box center [949, 199] width 274 height 32
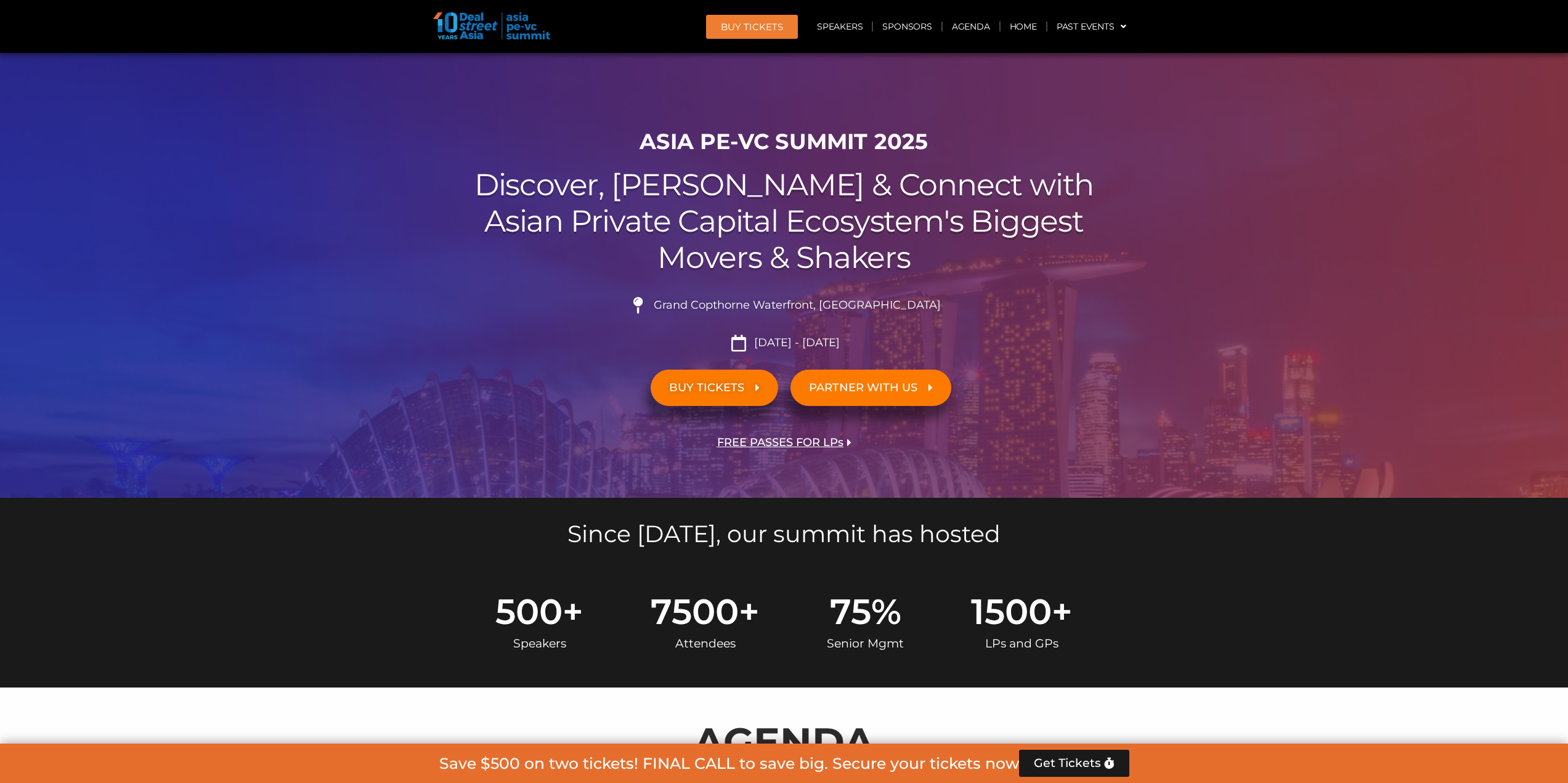
scroll to position [0, 0]
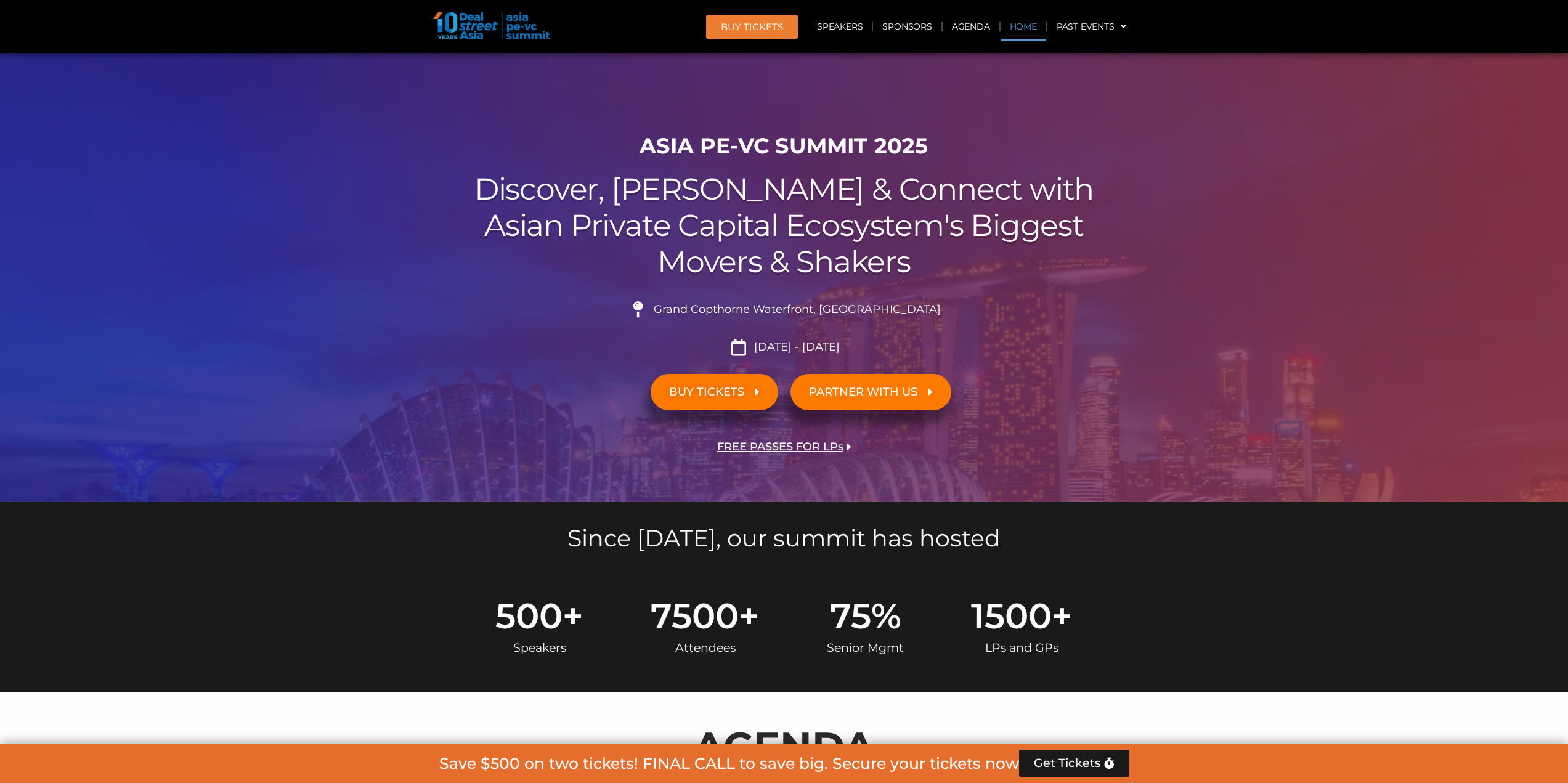
click at [1025, 20] on link "Home" at bounding box center [1024, 26] width 45 height 28
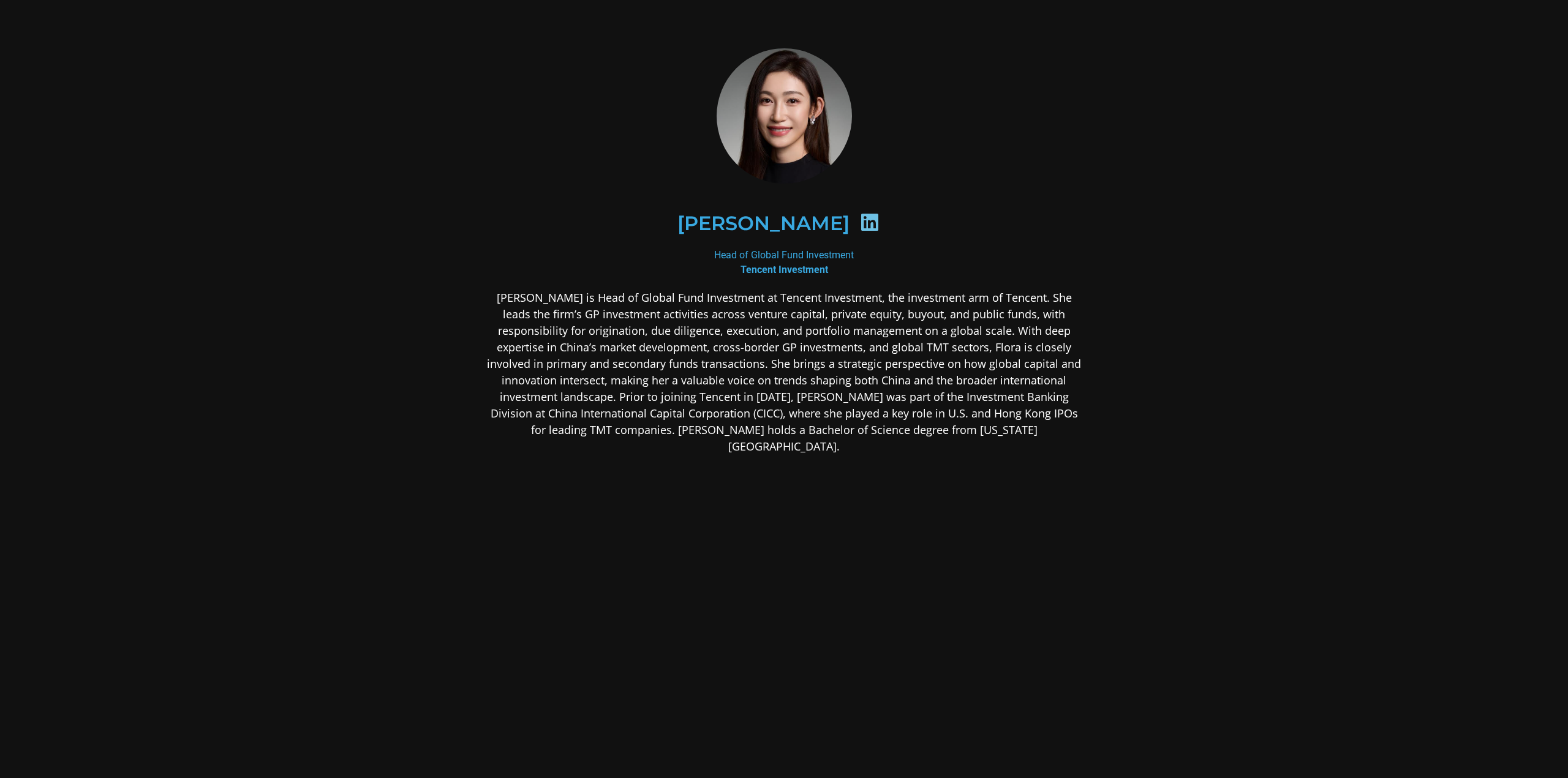
click at [1123, 413] on section "Flora Guo Head of Global Fund Investment Tencent Investment" at bounding box center [784, 347] width 1568 height 694
click at [860, 221] on icon at bounding box center [870, 222] width 20 height 20
click at [860, 224] on icon at bounding box center [870, 222] width 20 height 20
click at [776, 261] on div "Head of Global Fund Investment Tencent Investment" at bounding box center [784, 263] width 596 height 29
drag, startPoint x: 811, startPoint y: 222, endPoint x: 685, endPoint y: 218, distance: 126.1
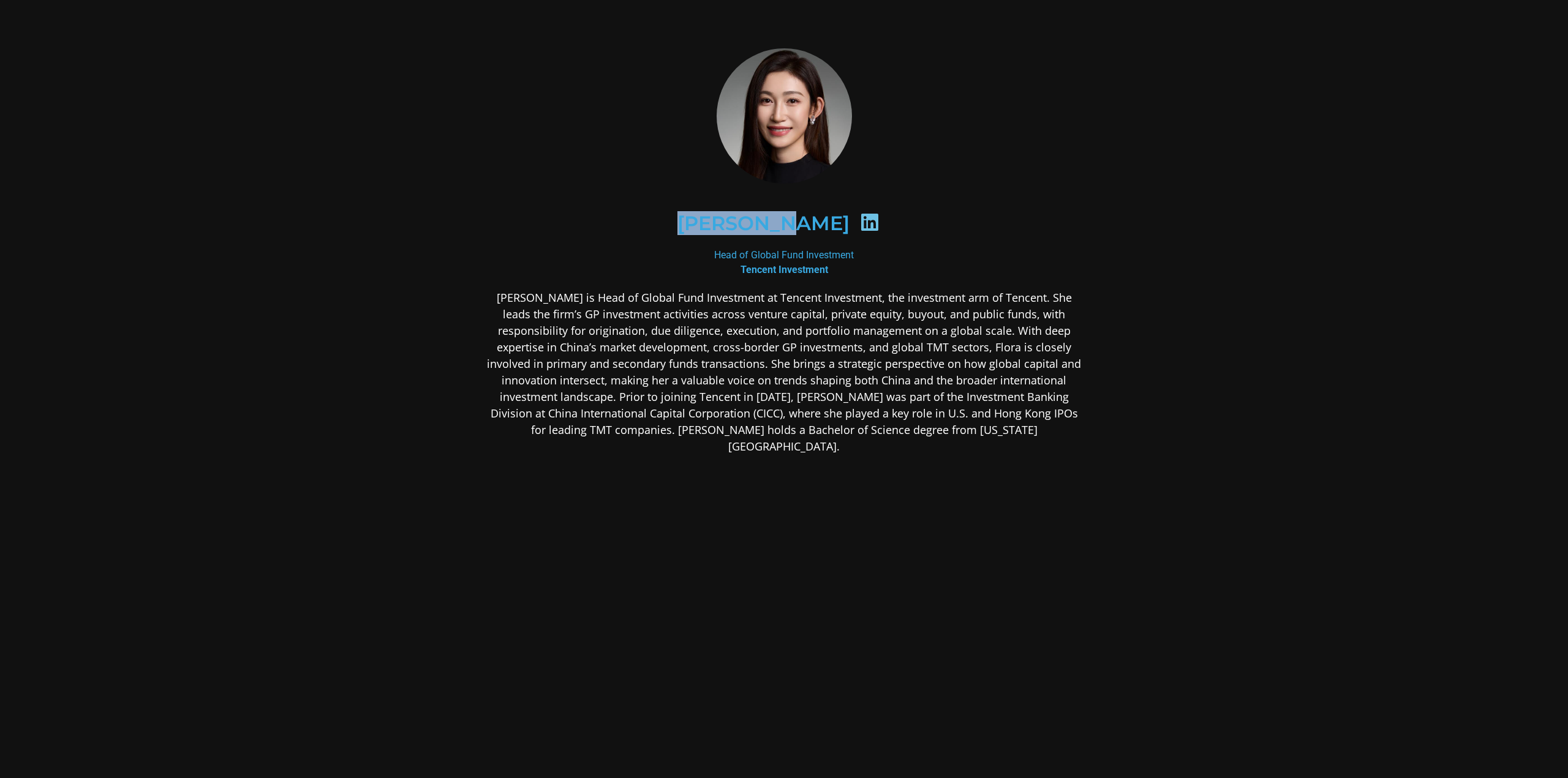
click at [685, 218] on div "Flora Guo" at bounding box center [784, 223] width 536 height 63
click at [872, 358] on p "Flora Guo is Head of Global Fund Investment at Tencent Investment, the investme…" at bounding box center [784, 372] width 596 height 165
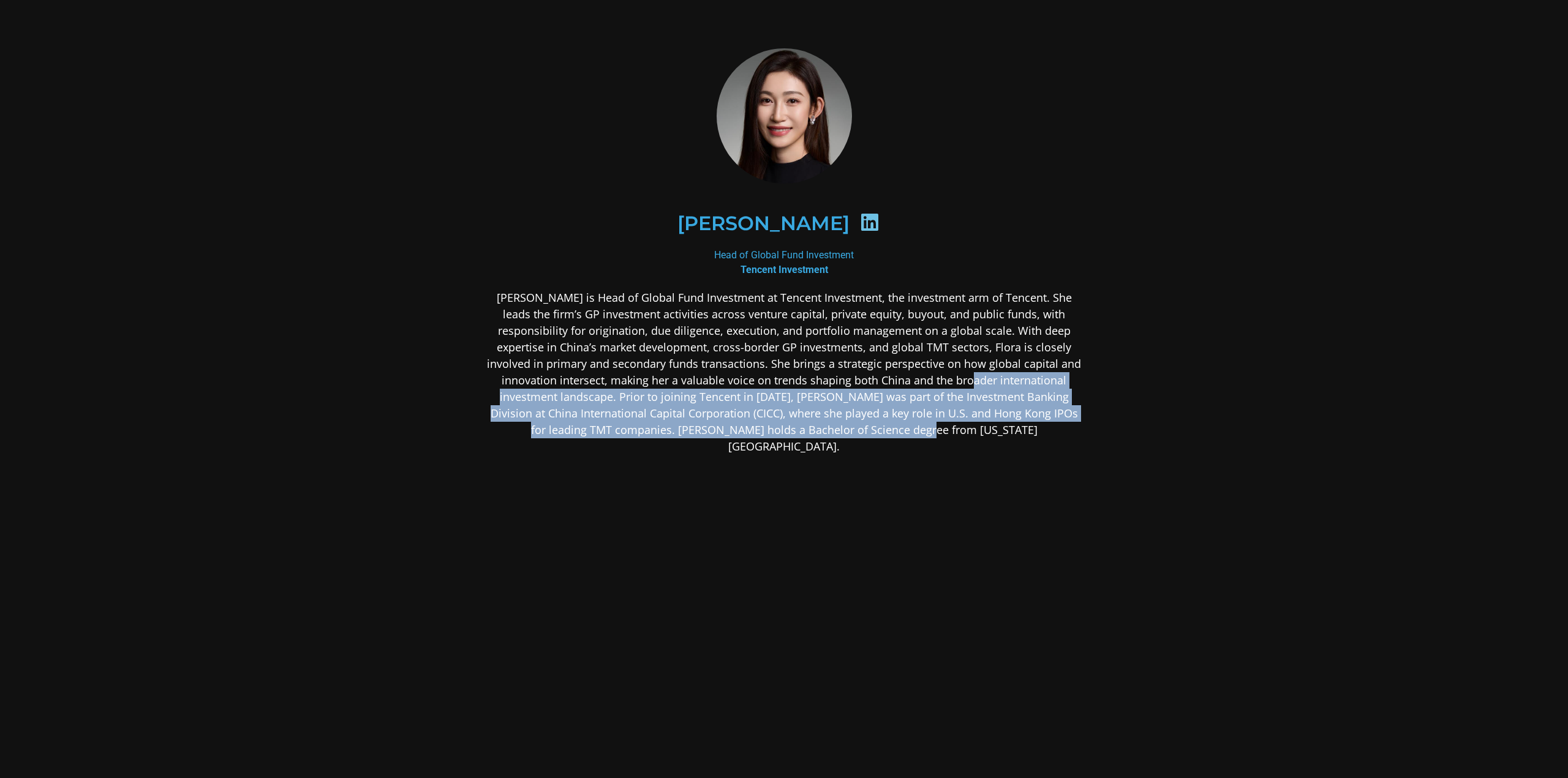
drag, startPoint x: 880, startPoint y: 384, endPoint x: 934, endPoint y: 424, distance: 67.2
click at [934, 424] on p "Flora Guo is Head of Global Fund Investment at Tencent Investment, the investme…" at bounding box center [784, 372] width 596 height 165
